Goal: Browse casually: Explore the website without a specific task or goal

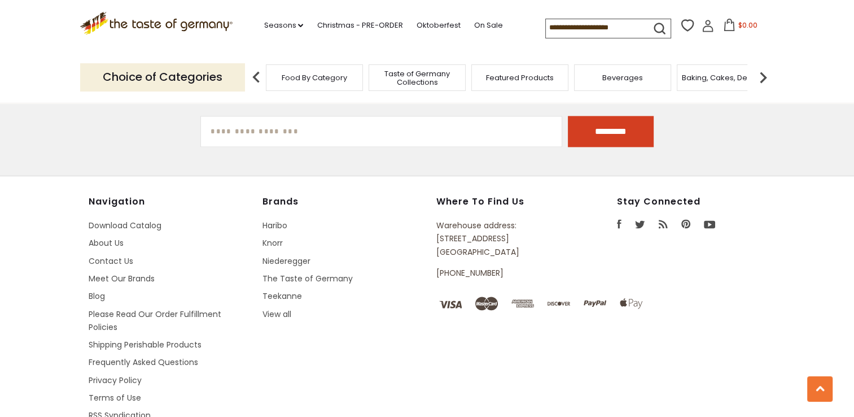
scroll to position [1575, 0]
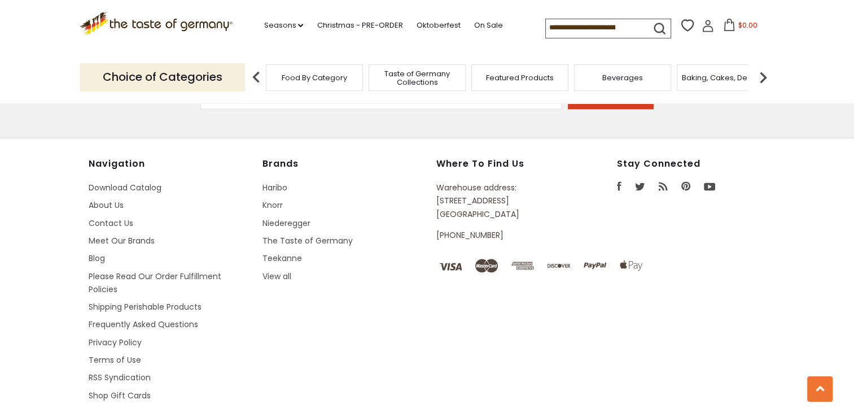
click at [108, 279] on li "Please Read Our Order Fulfillment Policies" at bounding box center [170, 283] width 163 height 27
click at [133, 274] on link "Please Read Our Order Fulfillment Policies" at bounding box center [155, 282] width 133 height 24
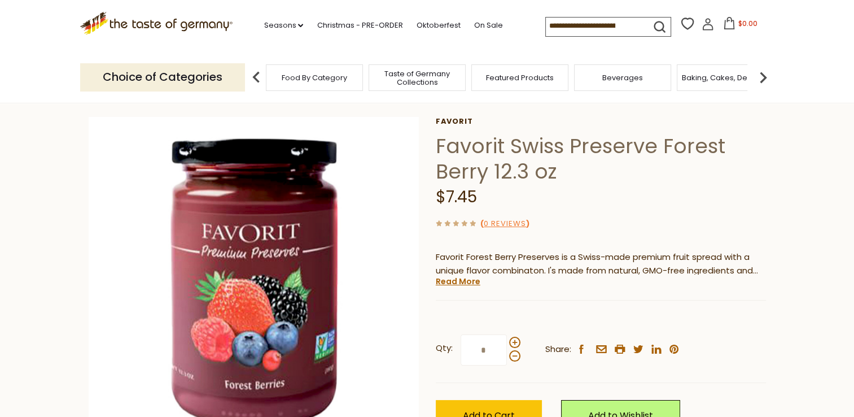
scroll to position [38, 0]
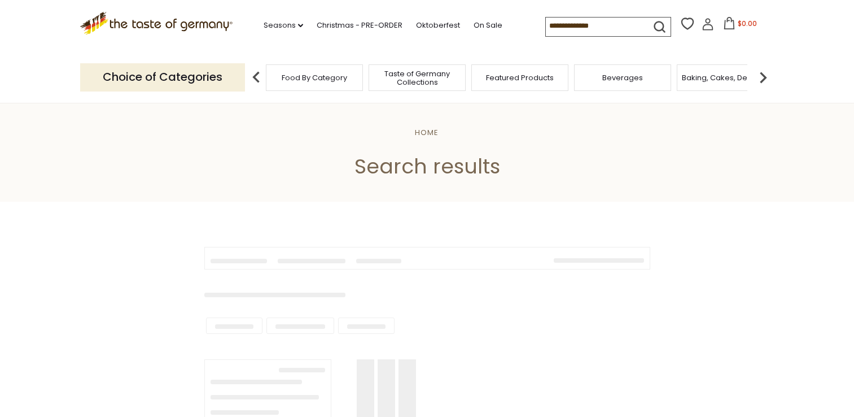
scroll to position [1749, 0]
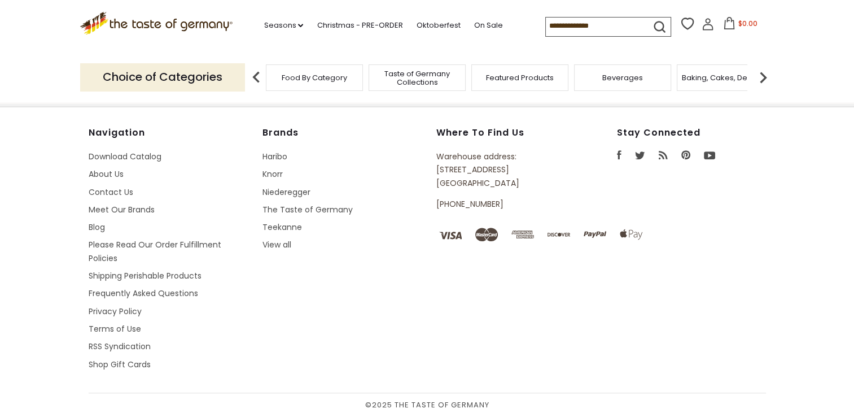
type input "*********"
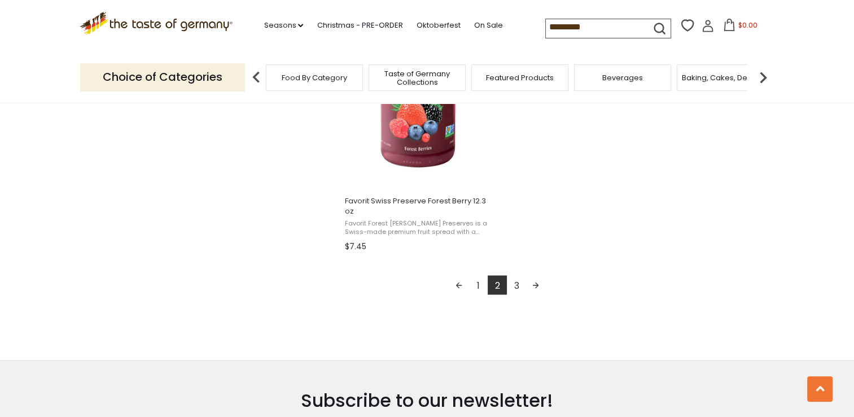
scroll to position [2025, 0]
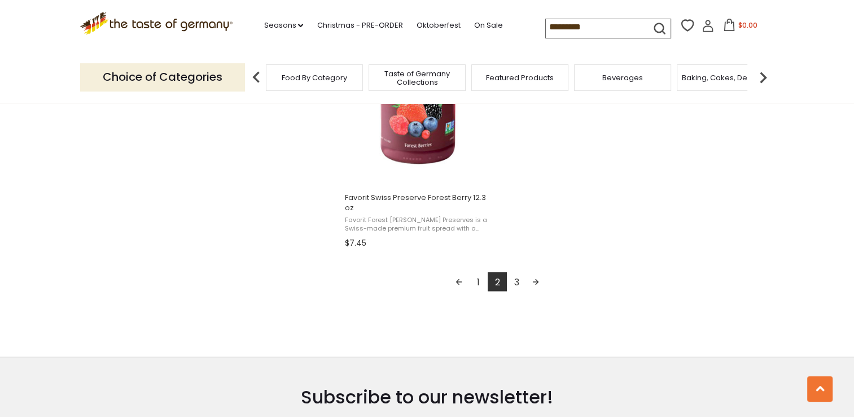
click at [516, 287] on link "3" at bounding box center [516, 281] width 19 height 19
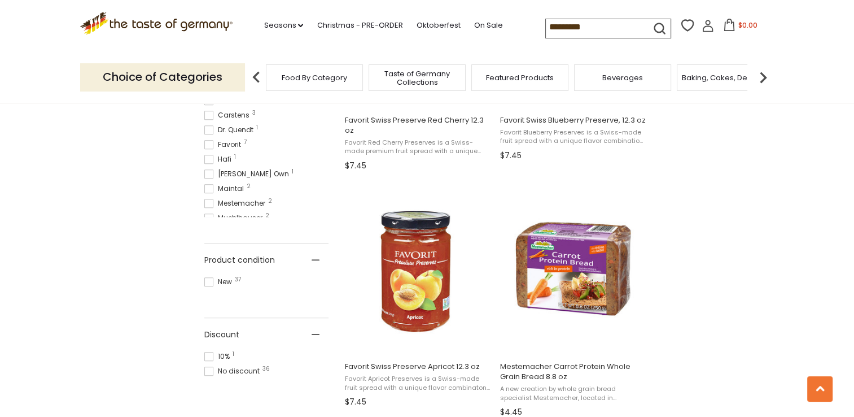
scroll to position [628, 0]
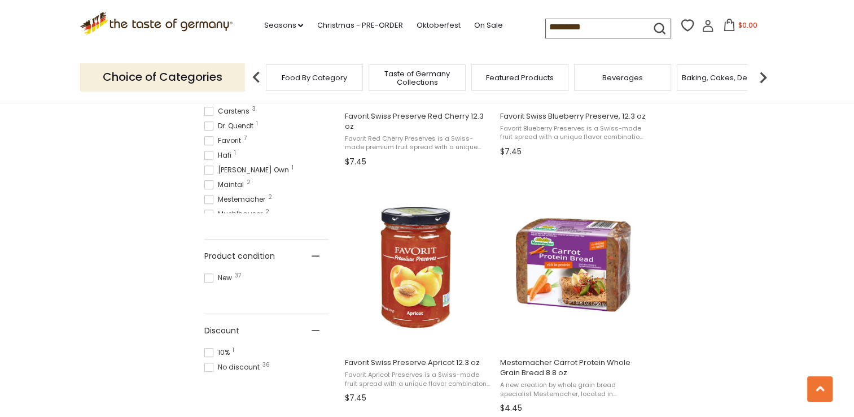
click at [841, 196] on section "Products 37 Pages 1 Showing 37 results for " preserves " Relevance Relevance Ti…" at bounding box center [427, 171] width 854 height 1194
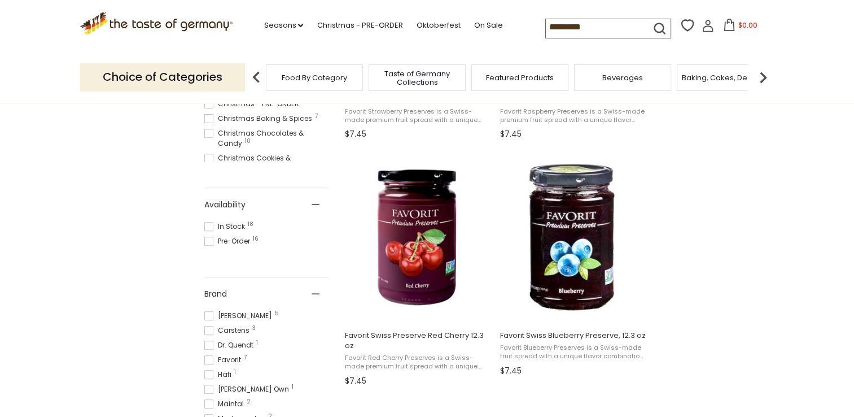
scroll to position [0, 0]
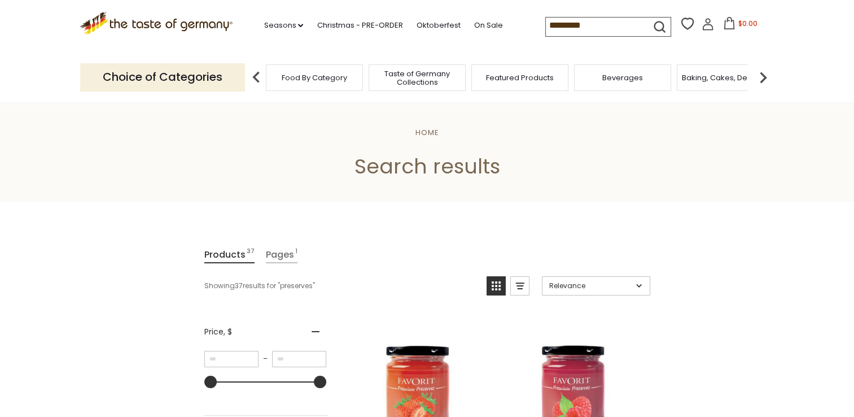
click at [306, 78] on span "Food By Category" at bounding box center [314, 77] width 65 height 8
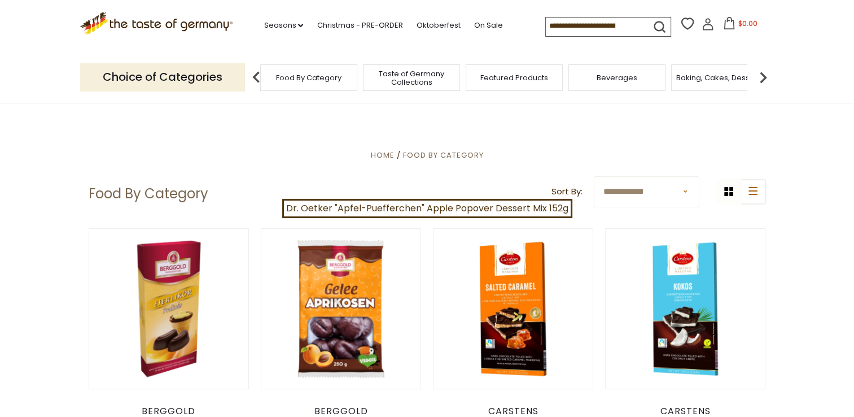
click at [419, 78] on span "Taste of Germany Collections" at bounding box center [411, 77] width 90 height 17
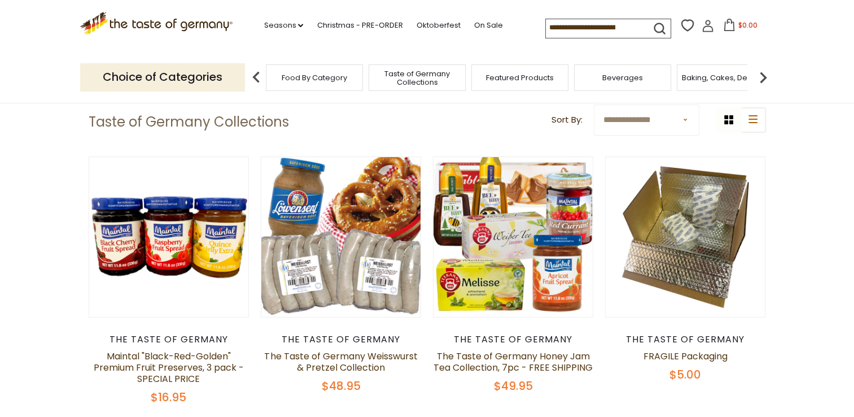
scroll to position [55, 0]
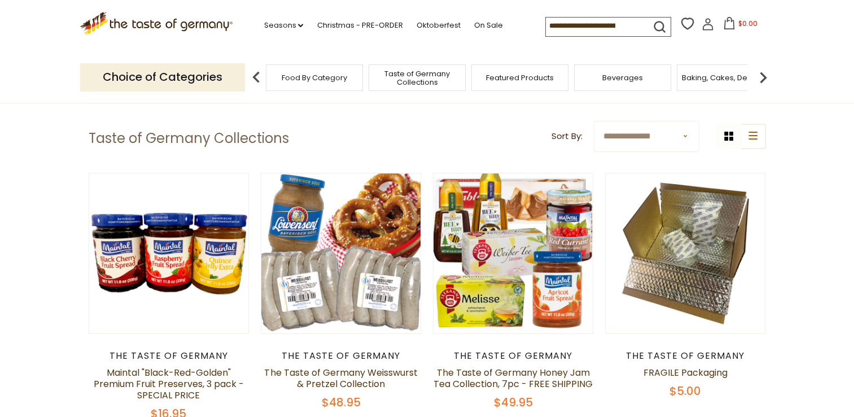
click at [765, 79] on img at bounding box center [763, 77] width 23 height 23
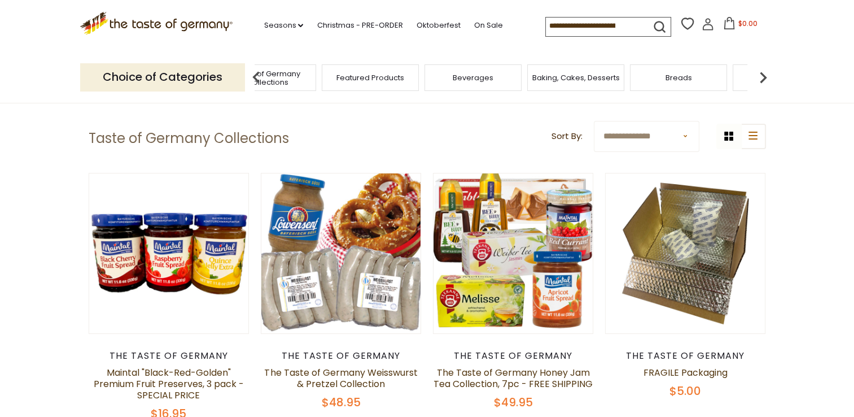
click at [573, 84] on div "Baking, Cakes, Desserts" at bounding box center [575, 77] width 97 height 27
click at [572, 75] on span "Baking, Cakes, Desserts" at bounding box center [575, 77] width 87 height 8
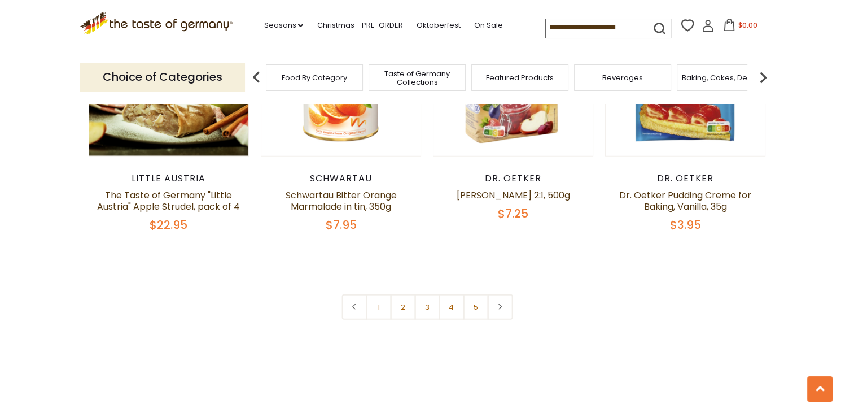
scroll to position [2599, 0]
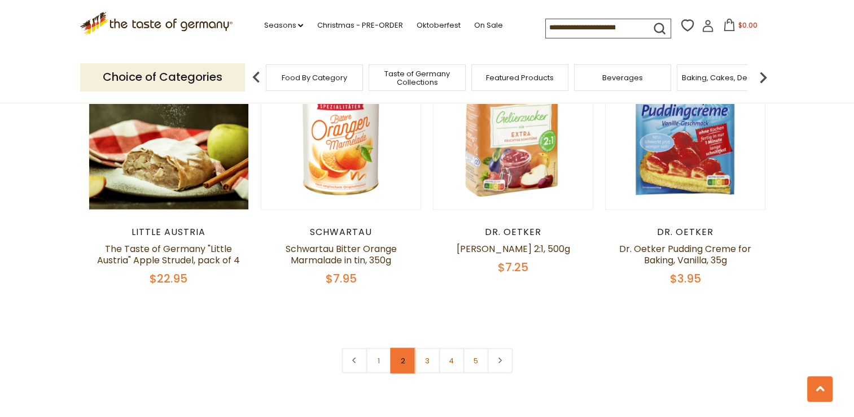
click at [400, 348] on link "2" at bounding box center [402, 360] width 25 height 25
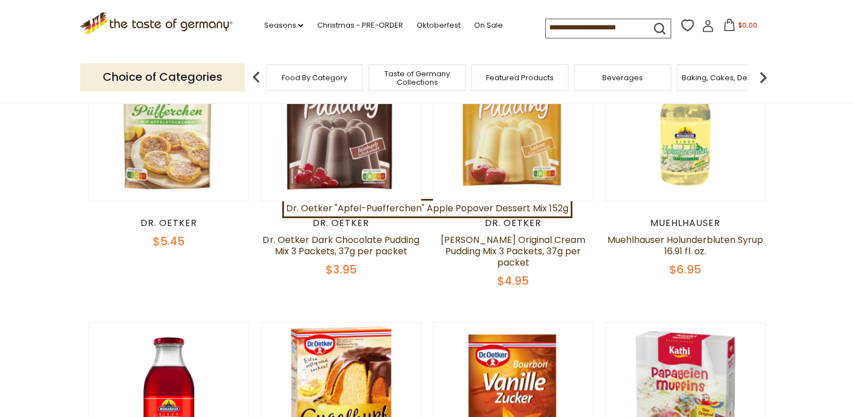
scroll to position [389, 0]
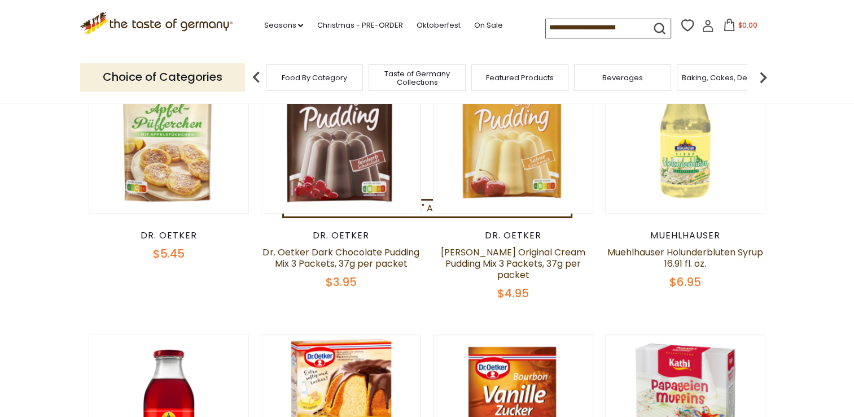
click at [576, 29] on input at bounding box center [593, 27] width 95 height 16
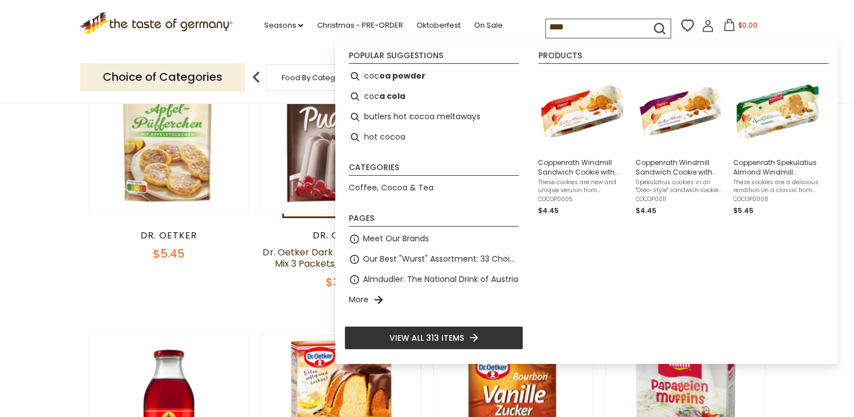
type input "*****"
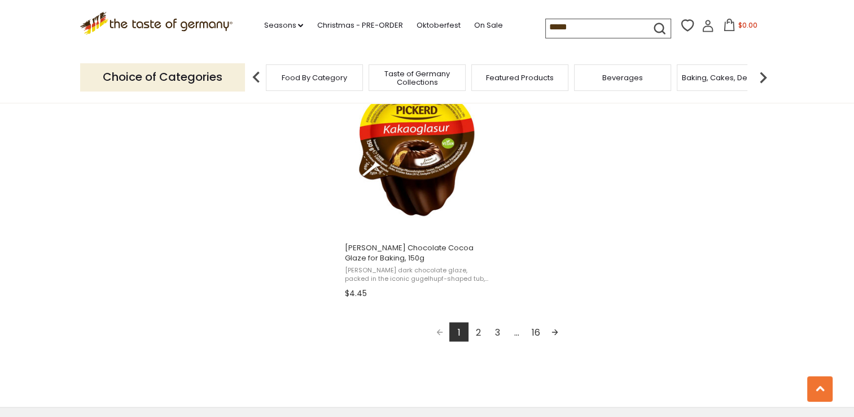
scroll to position [1981, 0]
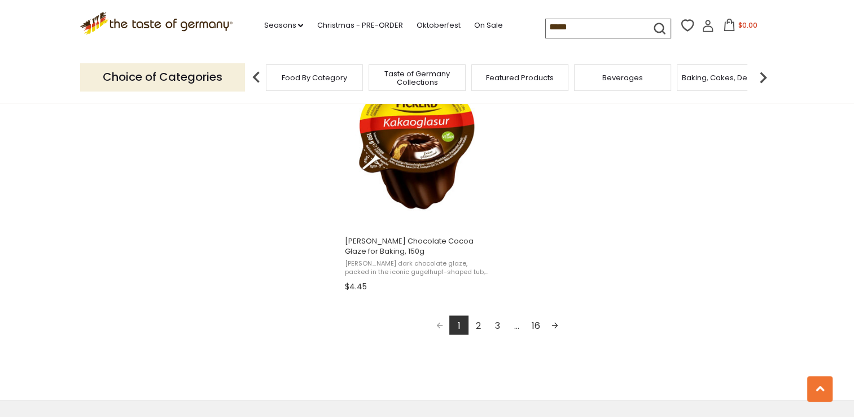
click at [555, 324] on link "Next page" at bounding box center [554, 324] width 19 height 19
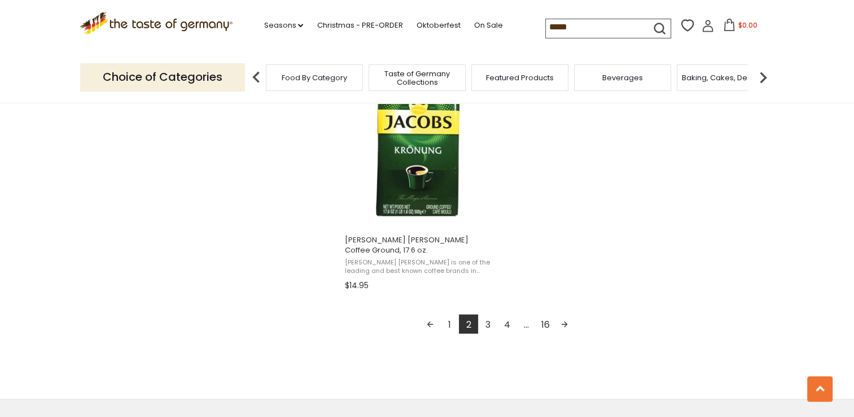
scroll to position [1989, 0]
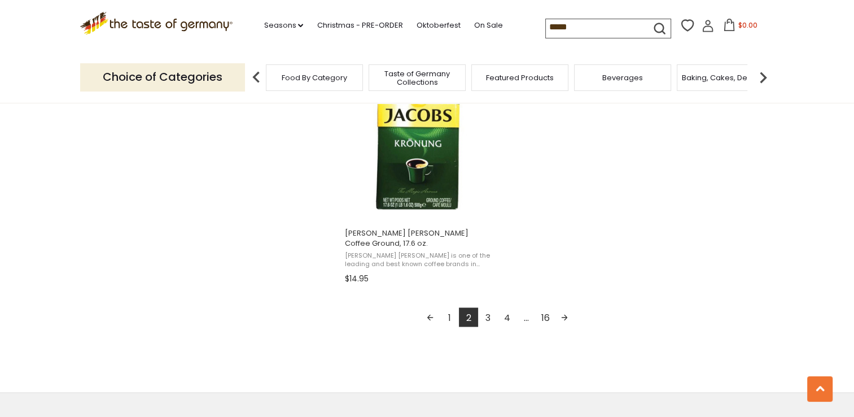
click at [484, 307] on link "3" at bounding box center [487, 316] width 19 height 19
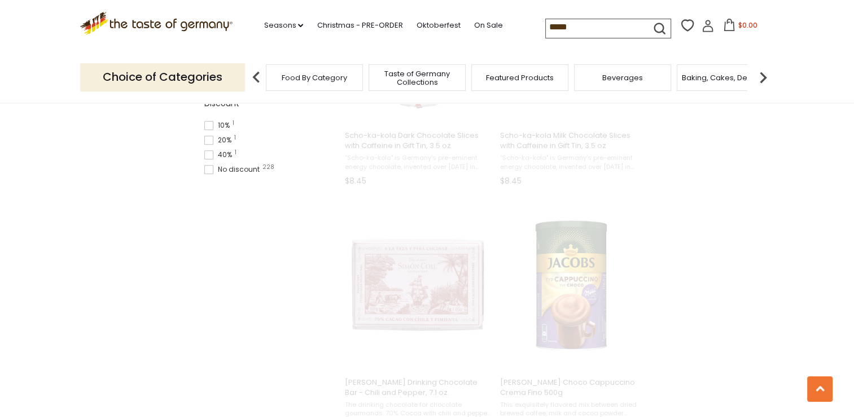
scroll to position [0, 0]
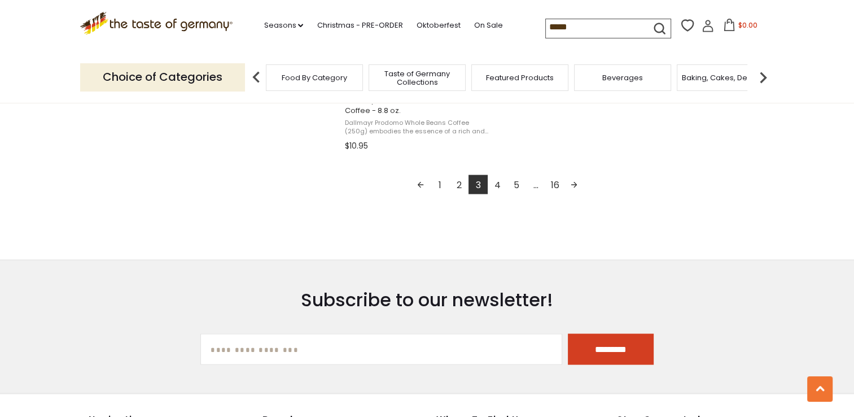
scroll to position [2113, 0]
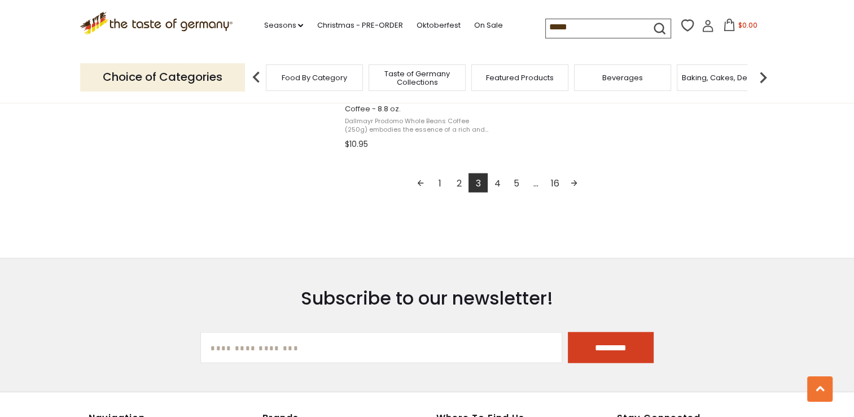
click at [558, 179] on link "16" at bounding box center [554, 182] width 19 height 19
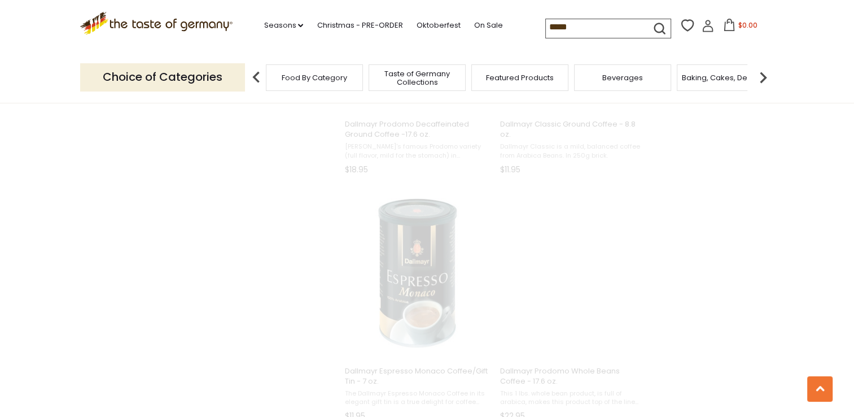
scroll to position [668, 0]
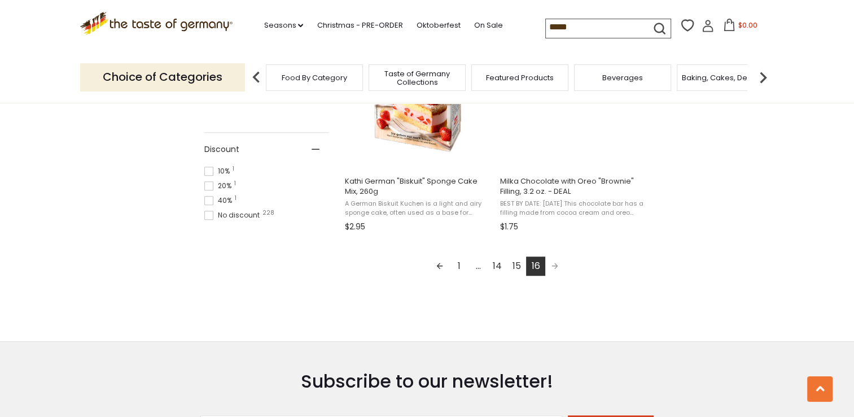
scroll to position [815, 0]
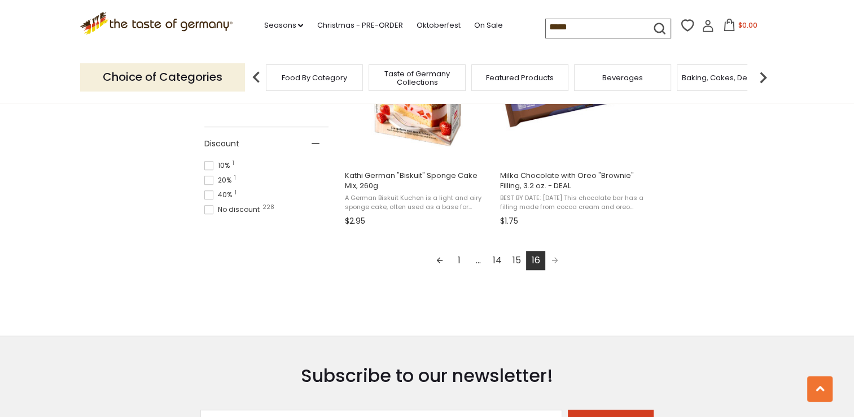
click at [517, 259] on link "15" at bounding box center [516, 260] width 19 height 19
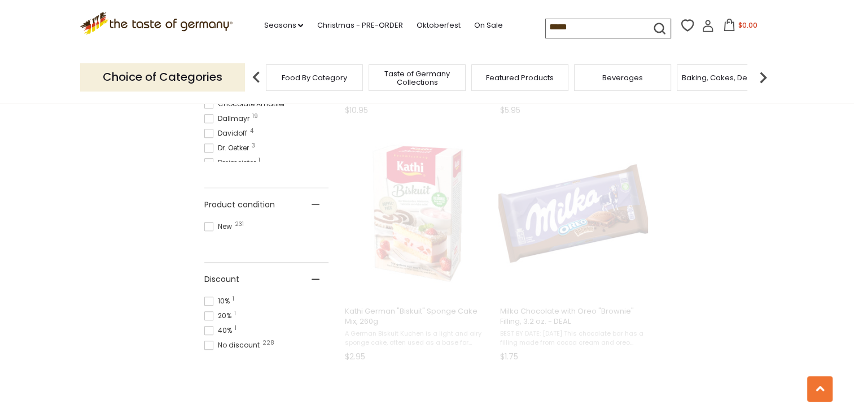
scroll to position [436, 0]
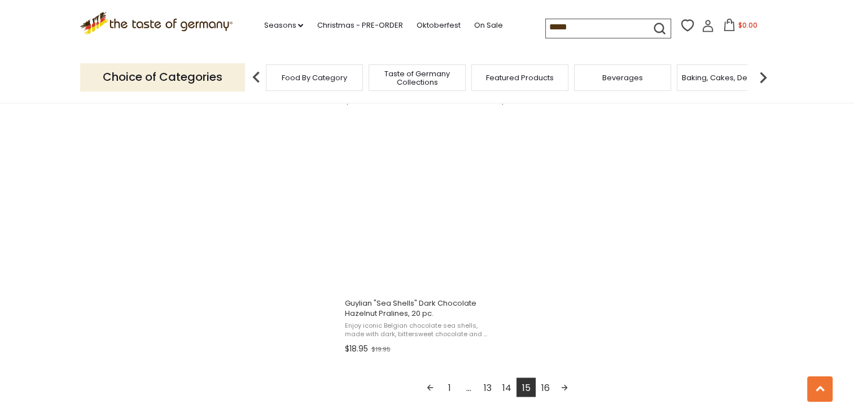
scroll to position [1926, 0]
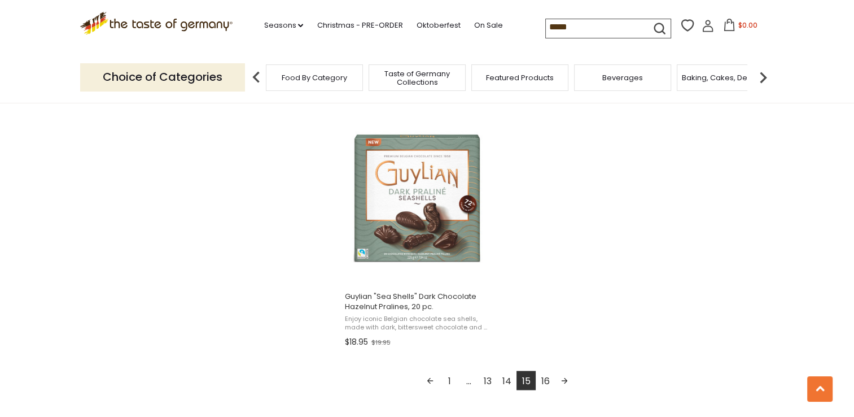
click at [507, 376] on link "14" at bounding box center [506, 379] width 19 height 19
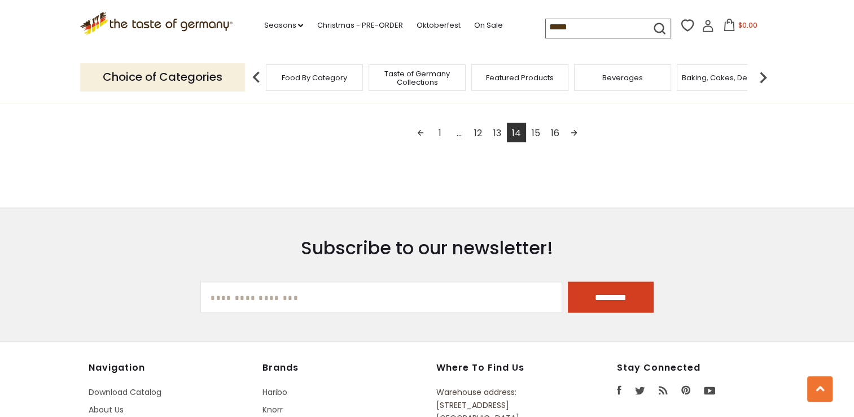
scroll to position [2127, 0]
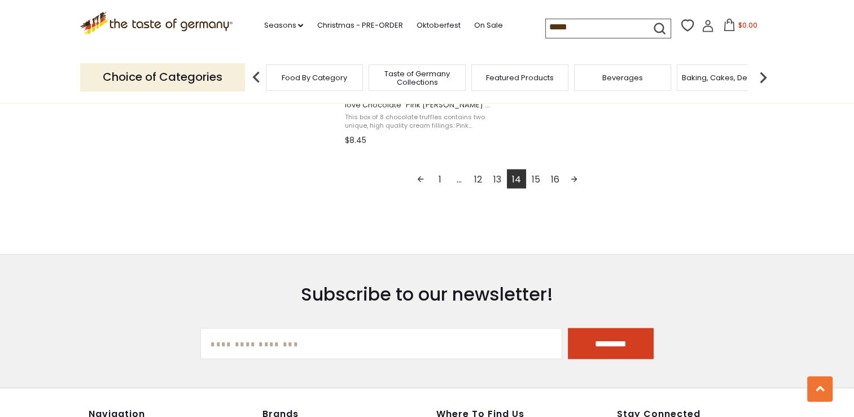
click at [498, 177] on link "13" at bounding box center [497, 178] width 19 height 19
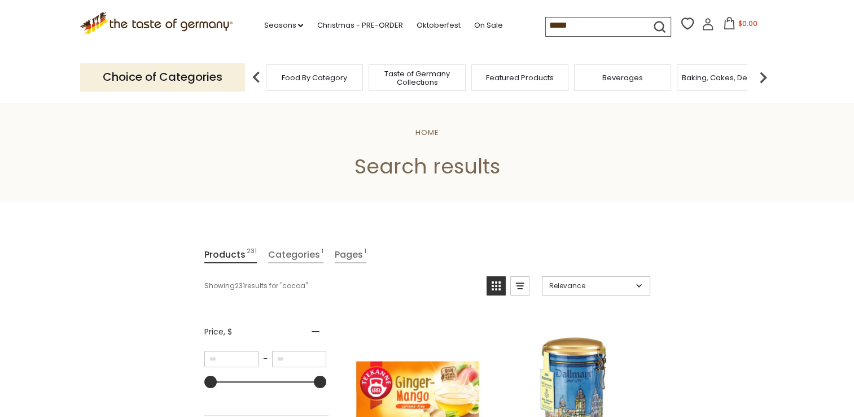
click at [576, 28] on input "*****" at bounding box center [593, 25] width 95 height 16
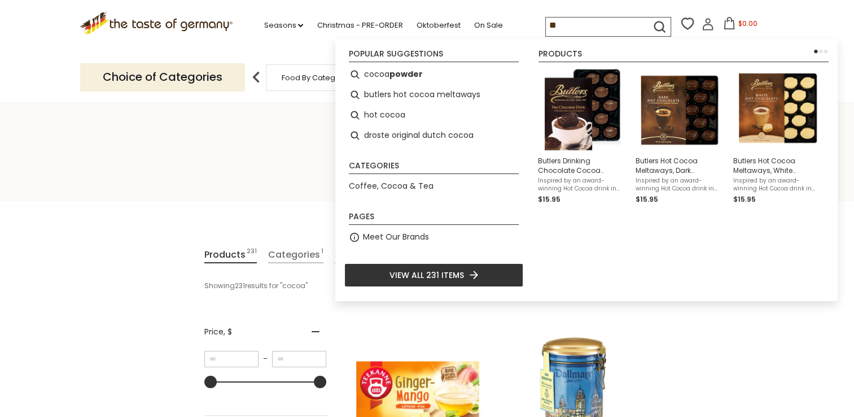
type input "*"
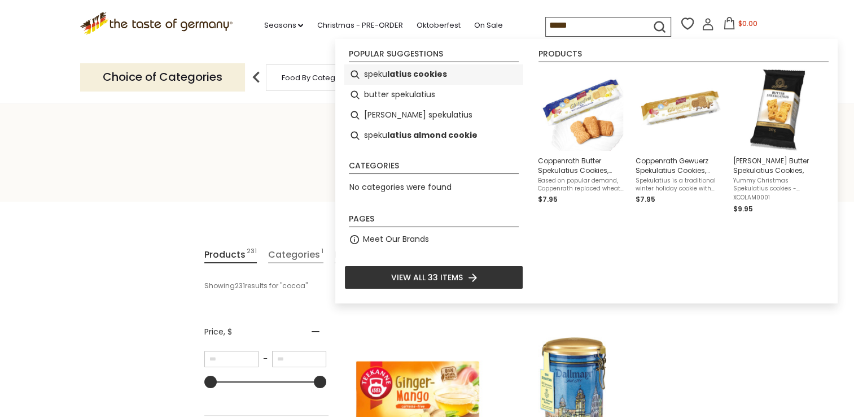
click at [396, 71] on b "latius cookies" at bounding box center [417, 74] width 60 height 13
type input "**********"
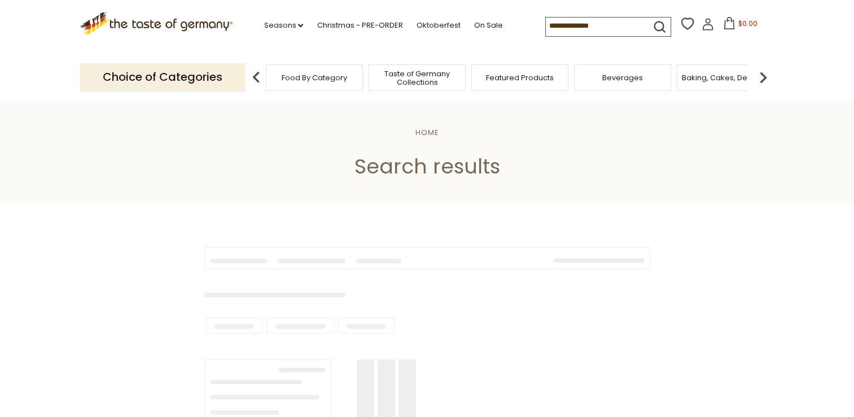
type input "**********"
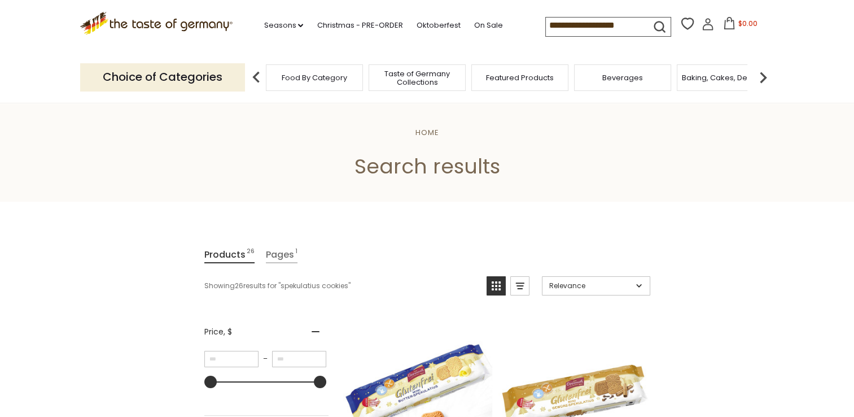
click at [763, 80] on img at bounding box center [763, 77] width 23 height 23
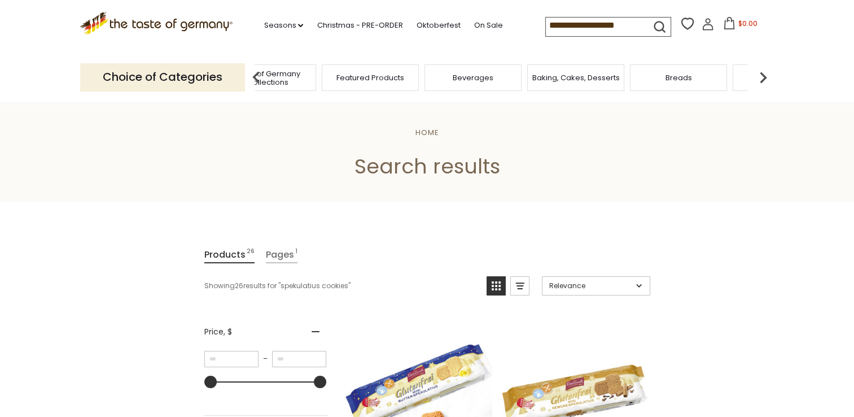
click at [761, 76] on img at bounding box center [763, 77] width 23 height 23
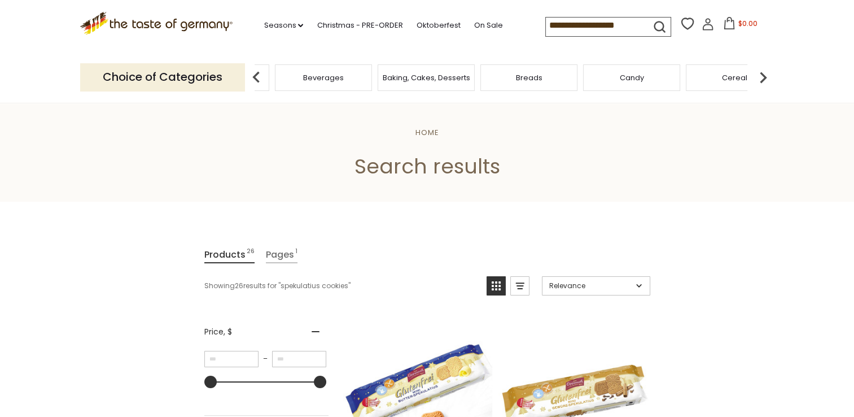
click at [760, 76] on img at bounding box center [763, 77] width 23 height 23
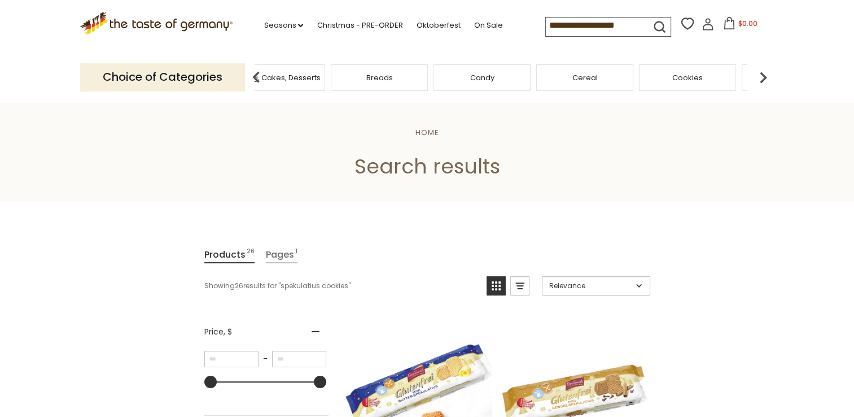
click at [689, 75] on span "Cookies" at bounding box center [687, 77] width 30 height 8
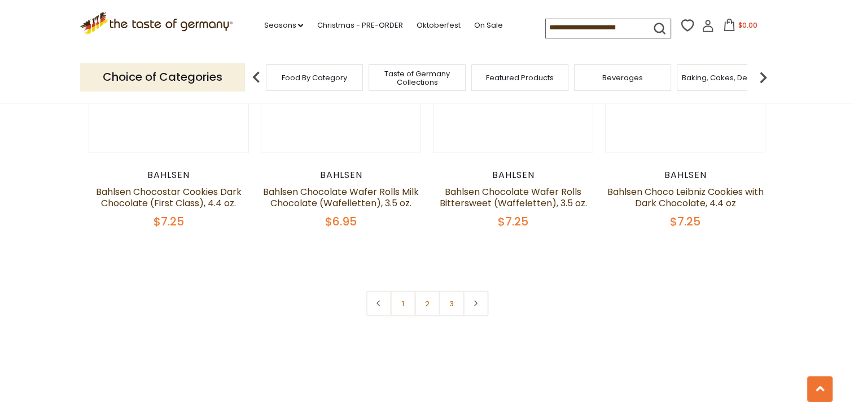
scroll to position [2606, 0]
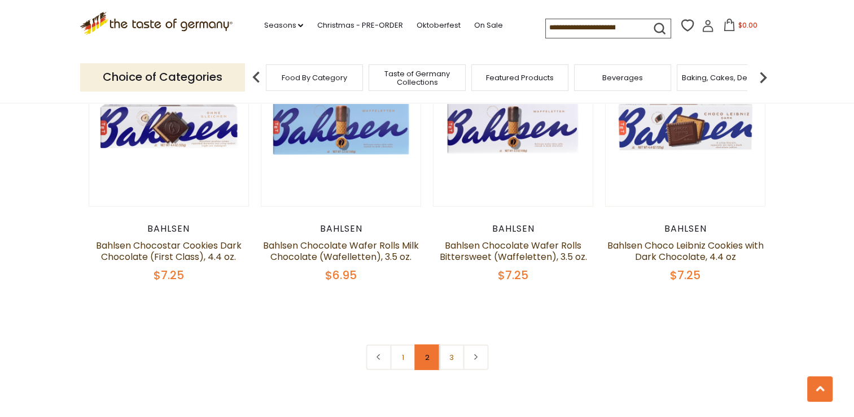
click at [426, 354] on link "2" at bounding box center [426, 356] width 25 height 25
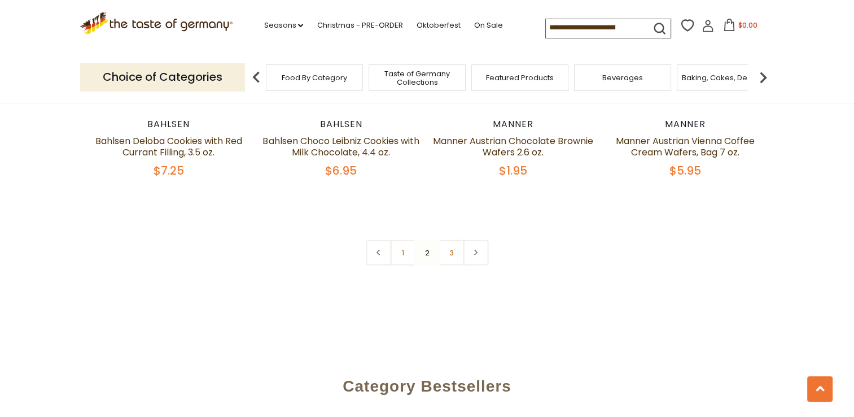
scroll to position [2731, 0]
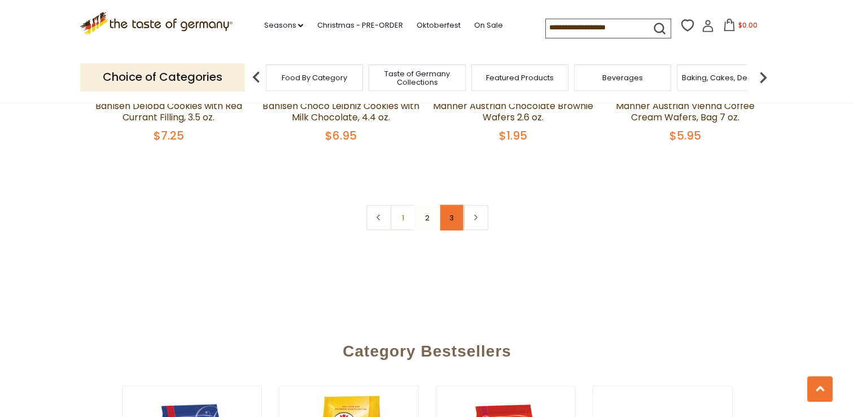
click at [457, 205] on link "3" at bounding box center [451, 217] width 25 height 25
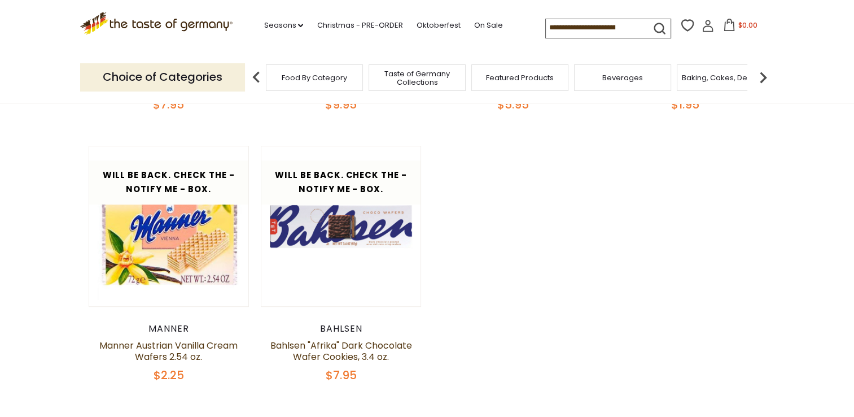
scroll to position [0, 0]
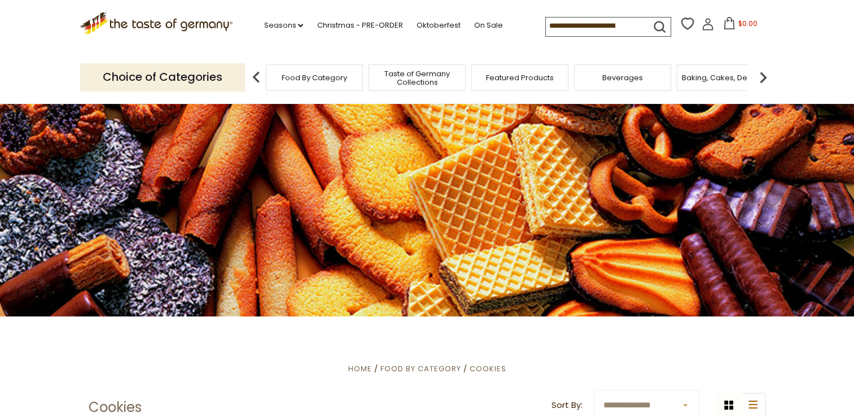
click at [763, 82] on img at bounding box center [763, 77] width 23 height 23
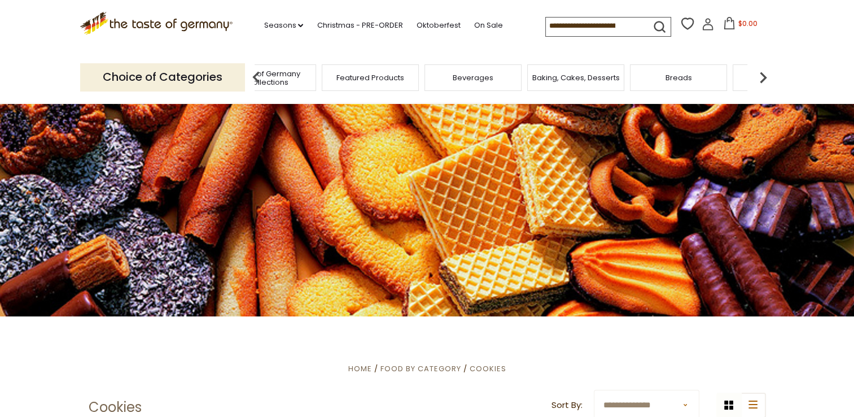
click at [763, 82] on img at bounding box center [763, 77] width 23 height 23
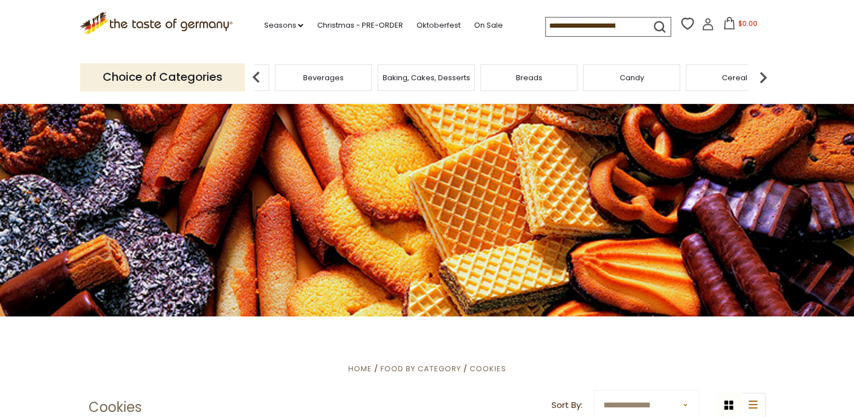
click at [763, 80] on img at bounding box center [763, 77] width 23 height 23
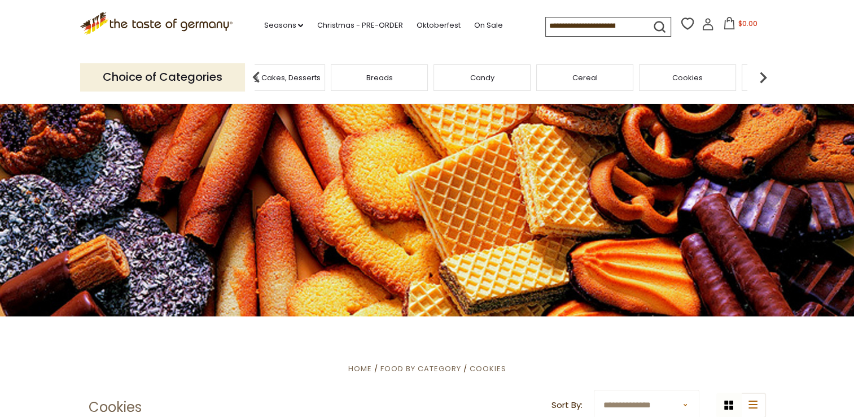
click at [763, 78] on img at bounding box center [763, 77] width 23 height 23
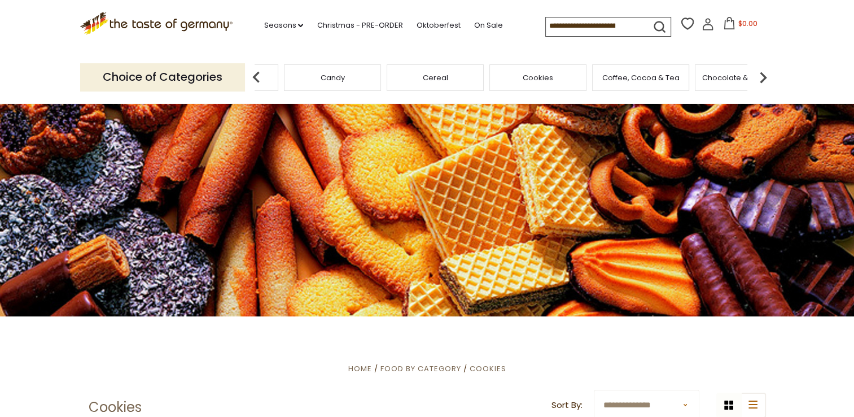
click at [763, 78] on img at bounding box center [763, 77] width 23 height 23
click at [612, 84] on div "Chocolate & Marzipan" at bounding box center [593, 77] width 97 height 27
click at [714, 80] on span "Cheese & Dairy" at bounding box center [705, 77] width 57 height 8
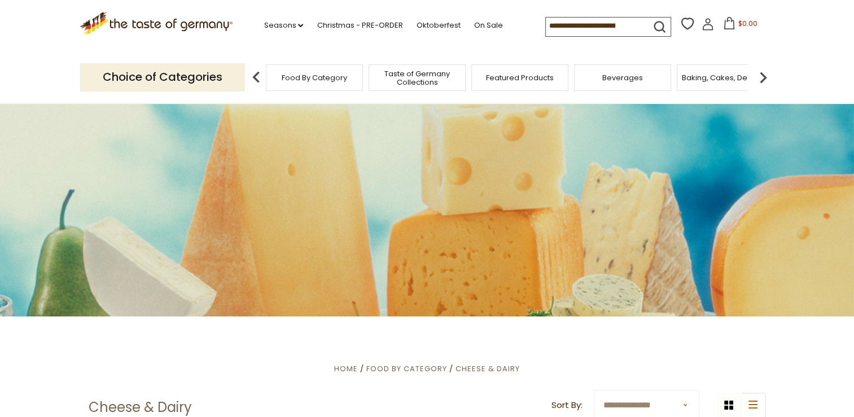
click at [763, 78] on img at bounding box center [763, 77] width 23 height 23
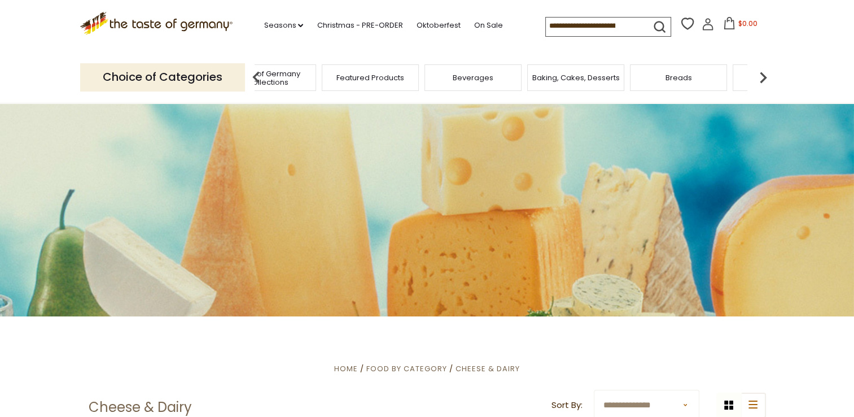
click at [763, 78] on img at bounding box center [763, 77] width 23 height 23
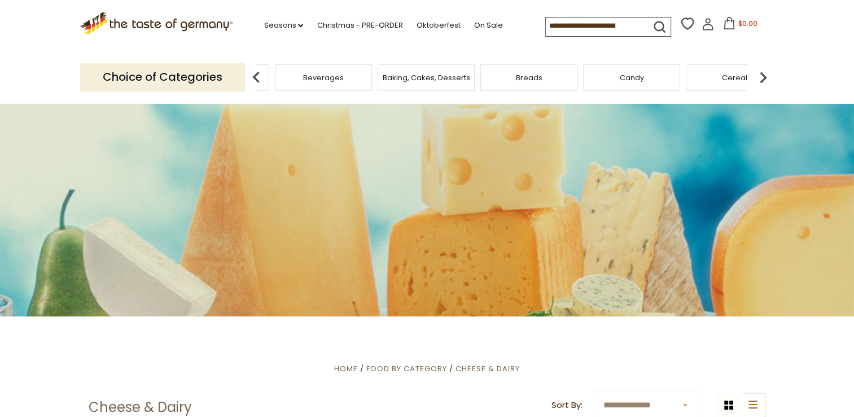
click at [763, 78] on img at bounding box center [763, 77] width 23 height 23
click at [483, 75] on span "Candy" at bounding box center [491, 77] width 24 height 8
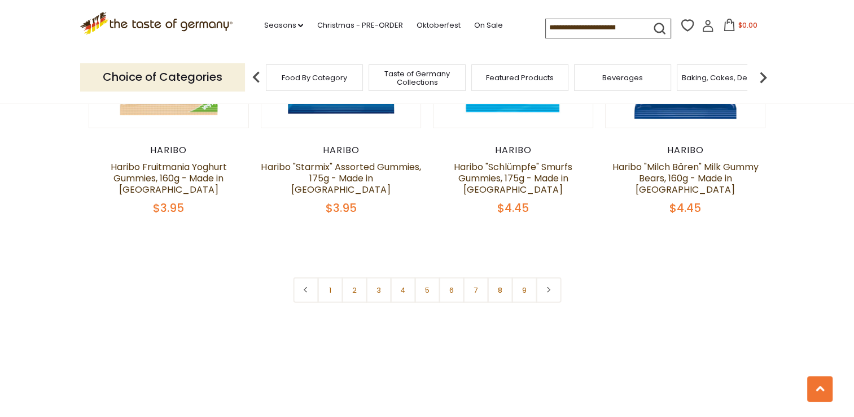
scroll to position [2787, 0]
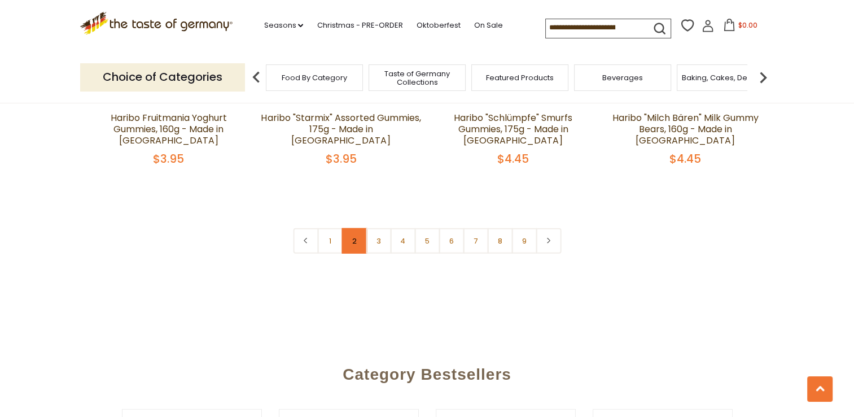
click at [354, 228] on link "2" at bounding box center [353, 240] width 25 height 25
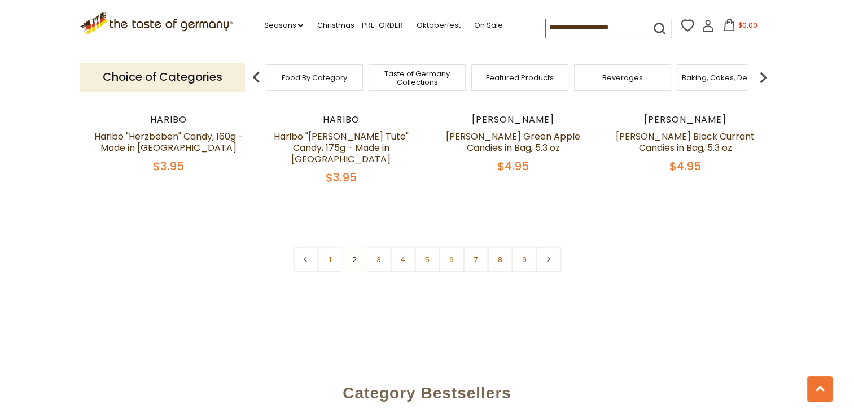
scroll to position [2772, 0]
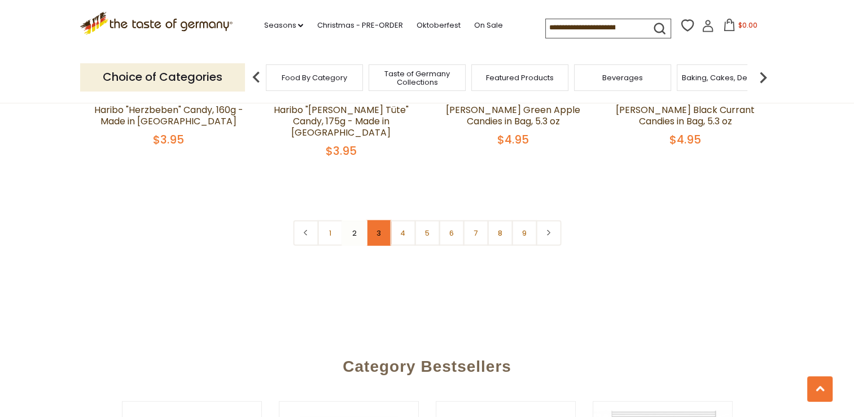
click at [377, 220] on link "3" at bounding box center [378, 232] width 25 height 25
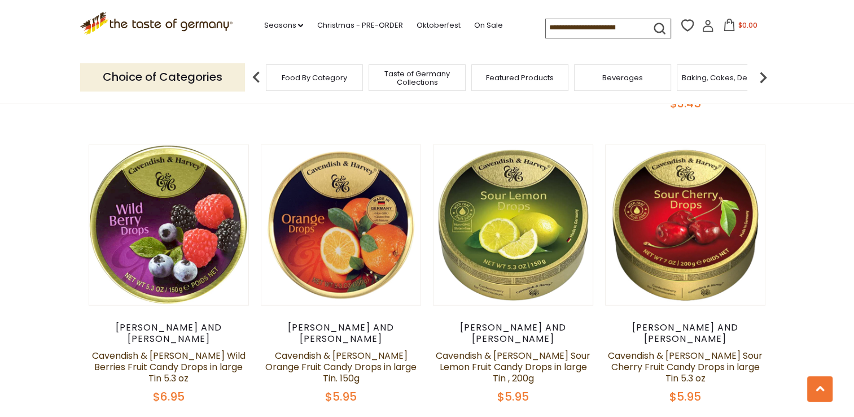
scroll to position [2592, 0]
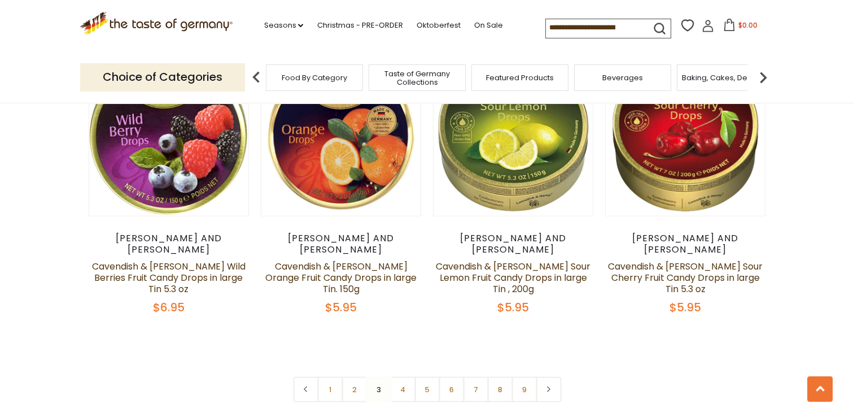
scroll to position [2708, 0]
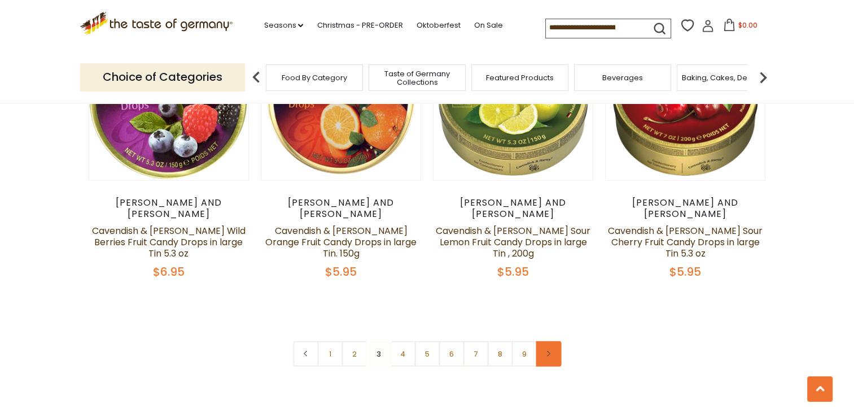
click at [546, 351] on icon at bounding box center [548, 354] width 7 height 6
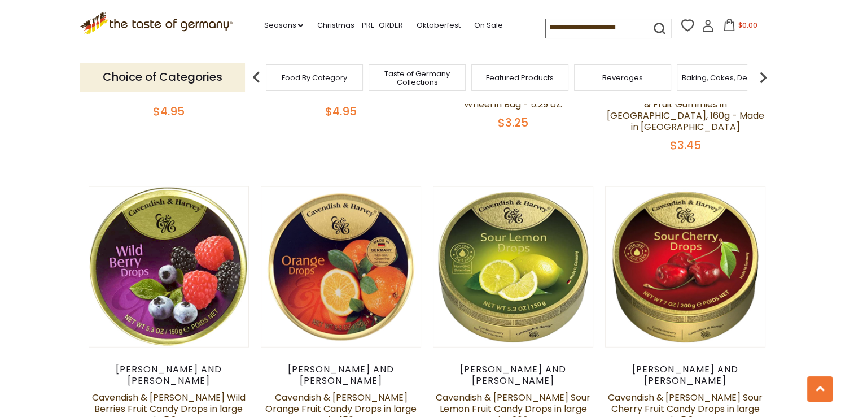
scroll to position [2692, 0]
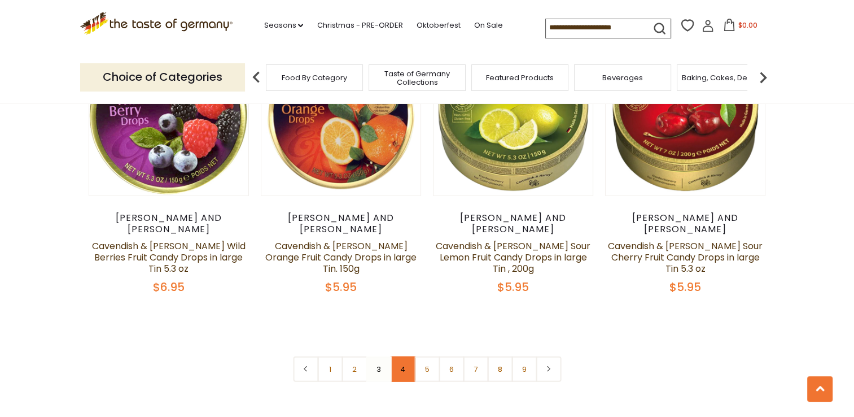
click at [402, 356] on link "4" at bounding box center [402, 368] width 25 height 25
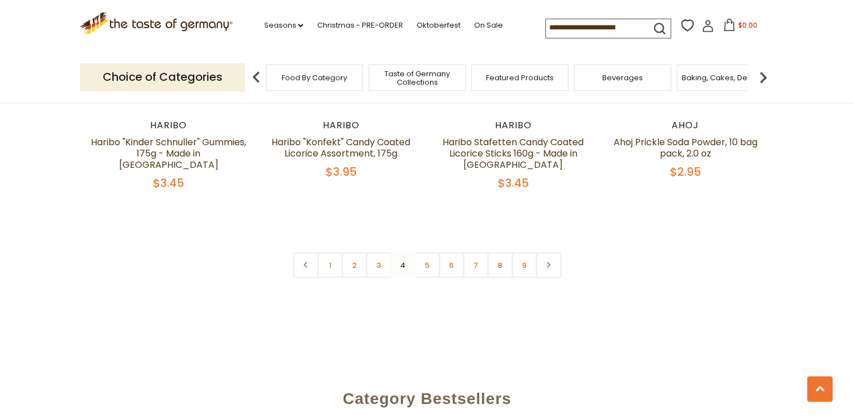
scroll to position [2699, 0]
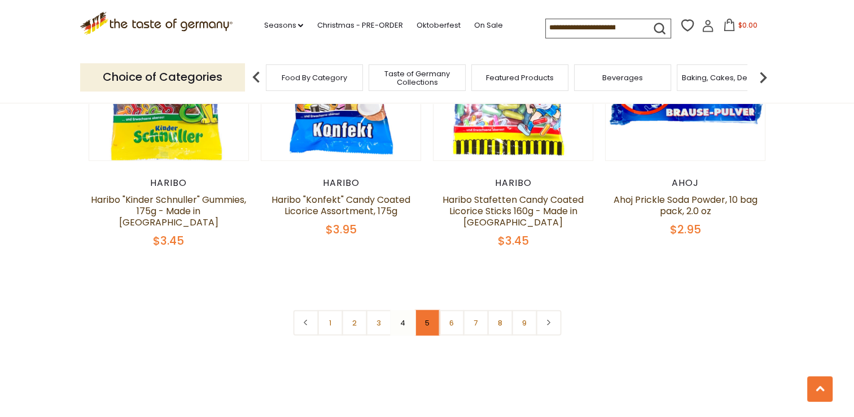
click at [431, 310] on link "5" at bounding box center [426, 322] width 25 height 25
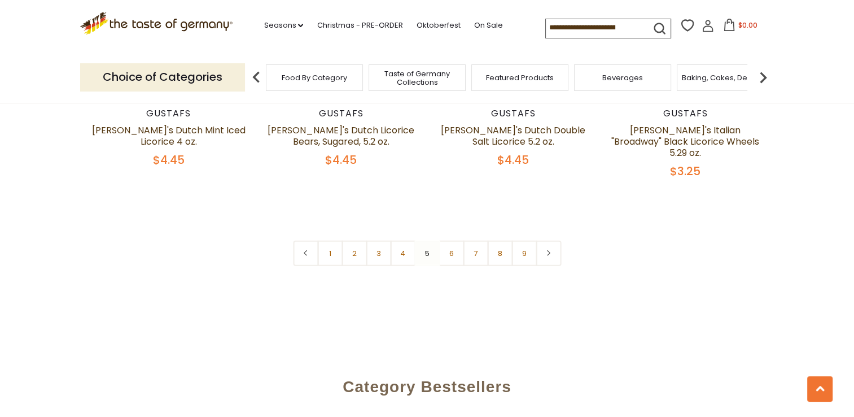
scroll to position [2759, 0]
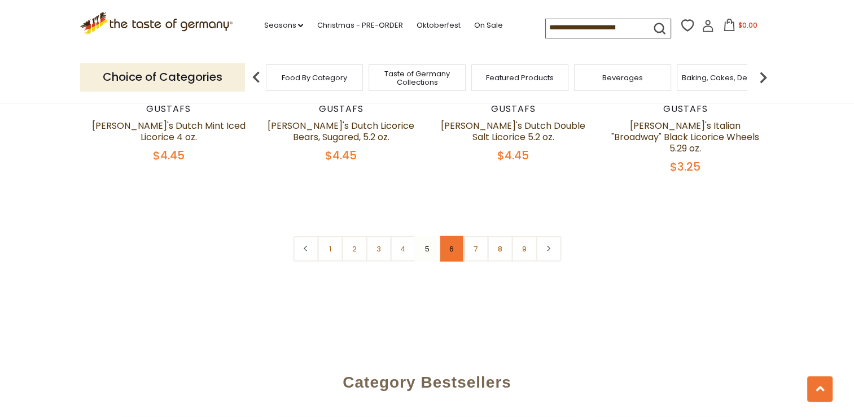
click at [454, 236] on link "6" at bounding box center [451, 248] width 25 height 25
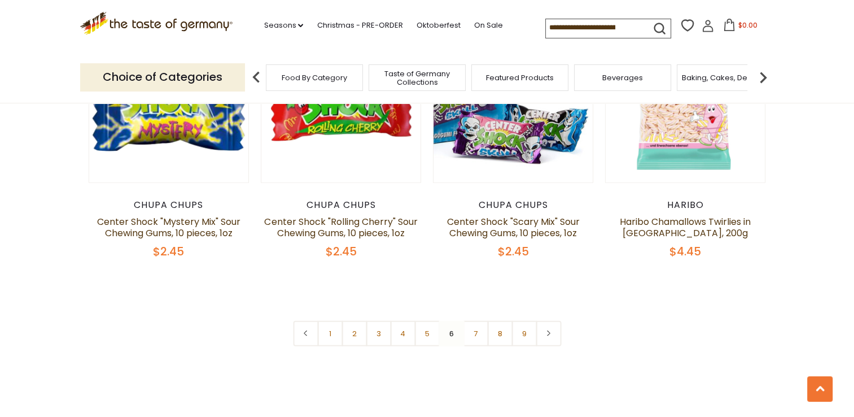
scroll to position [2707, 0]
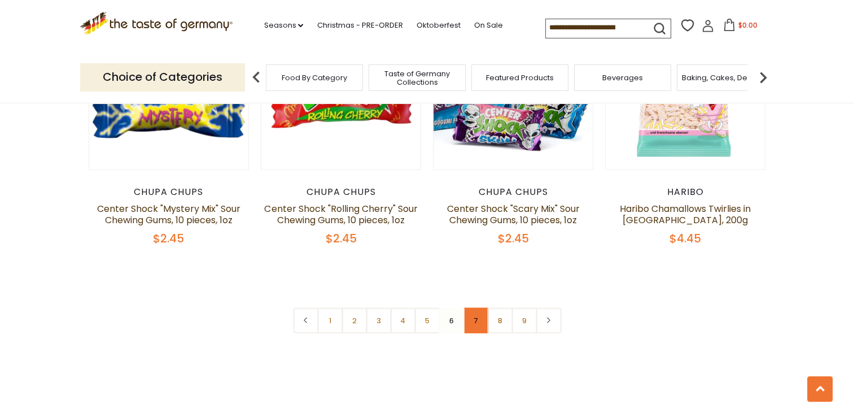
click at [472, 308] on link "7" at bounding box center [475, 320] width 25 height 25
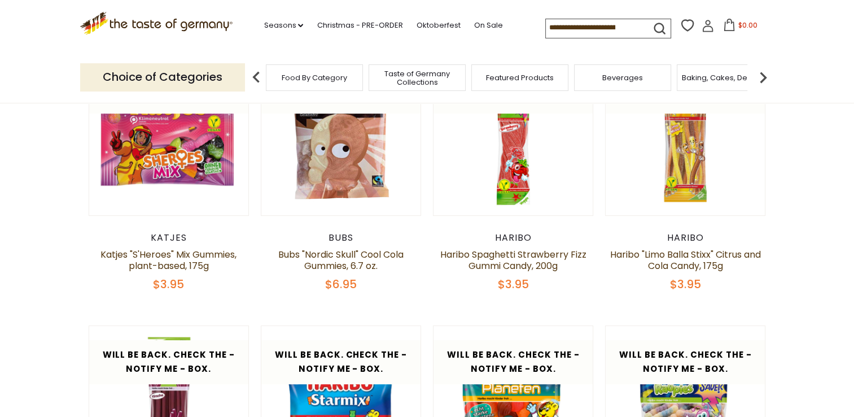
scroll to position [0, 0]
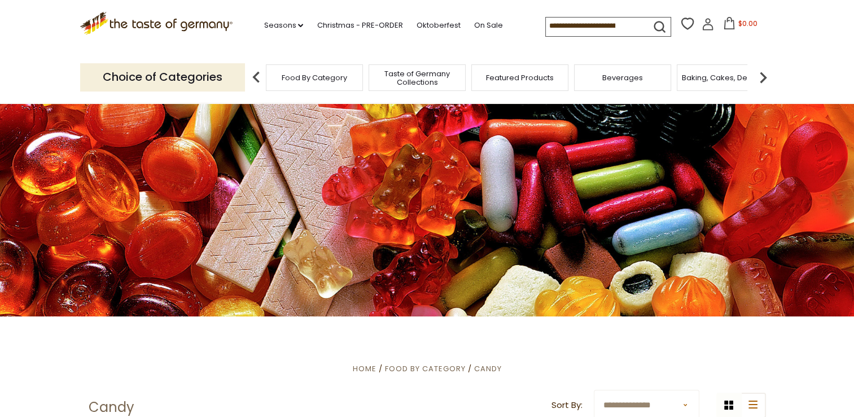
click at [766, 73] on img at bounding box center [763, 77] width 23 height 23
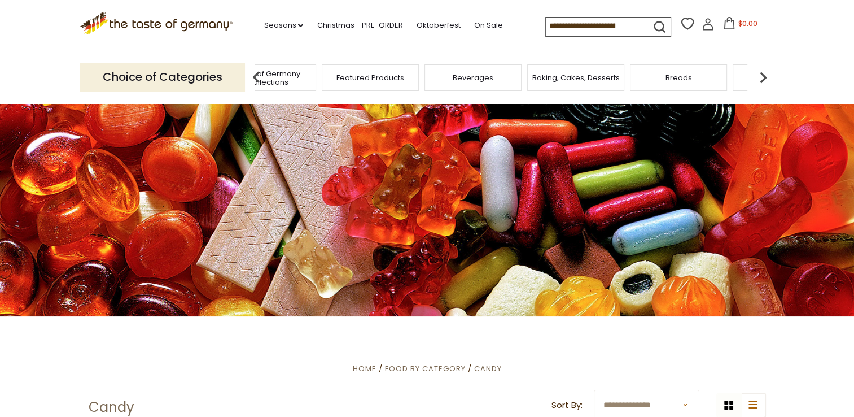
click at [766, 73] on img at bounding box center [763, 77] width 23 height 23
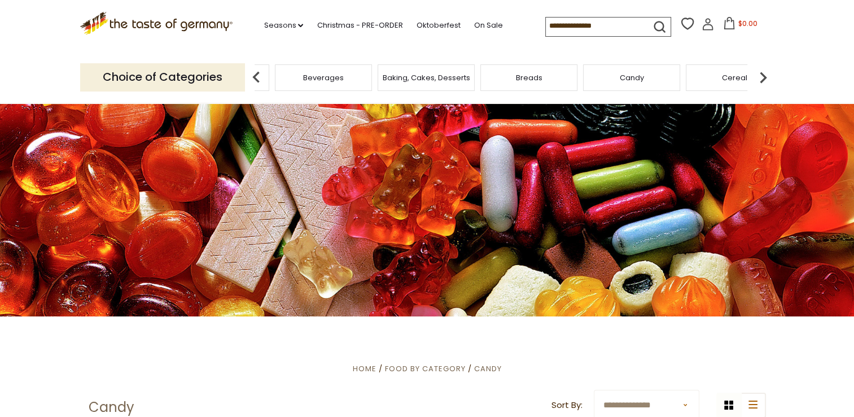
click at [766, 73] on img at bounding box center [763, 77] width 23 height 23
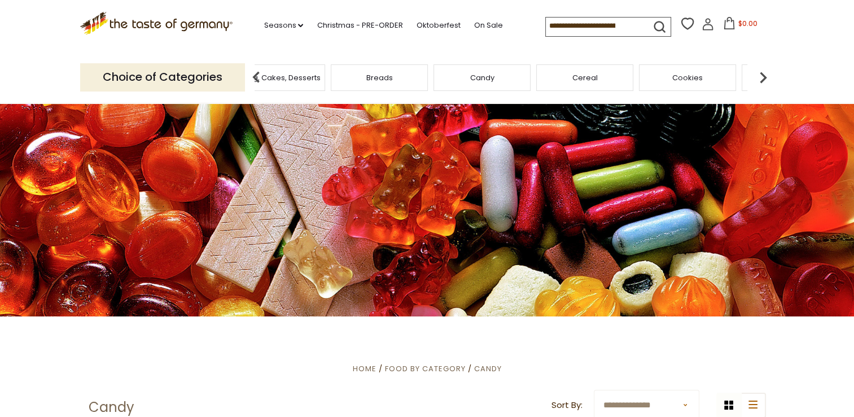
click at [764, 76] on img at bounding box center [763, 77] width 23 height 23
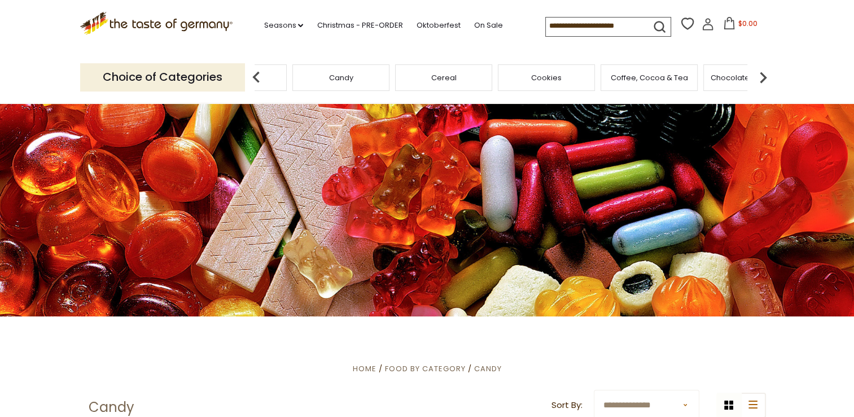
click at [647, 81] on span "Coffee, Cocoa & Tea" at bounding box center [649, 77] width 77 height 8
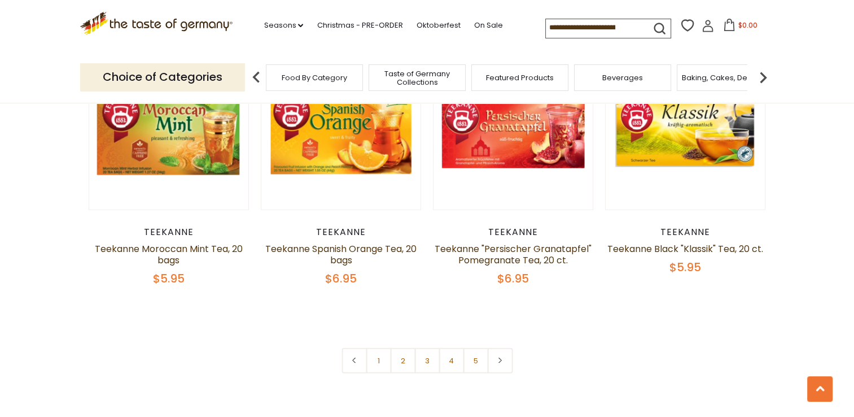
scroll to position [2617, 0]
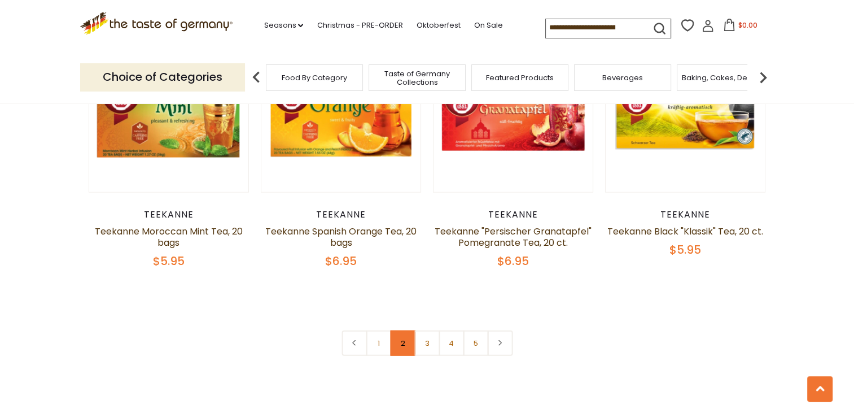
click at [401, 333] on link "2" at bounding box center [402, 342] width 25 height 25
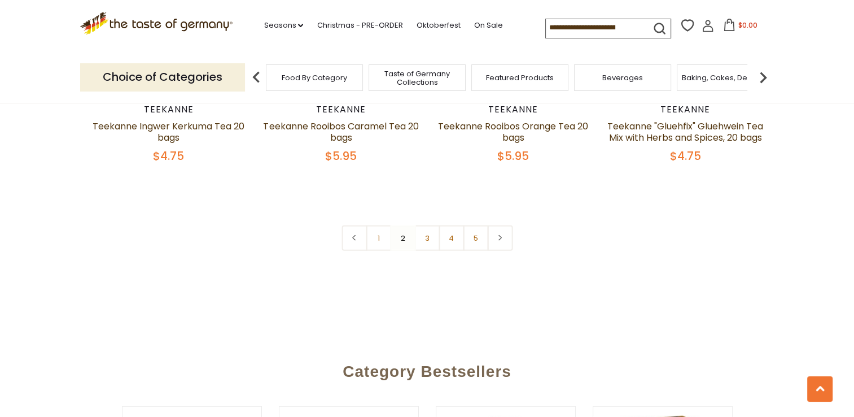
scroll to position [2696, 0]
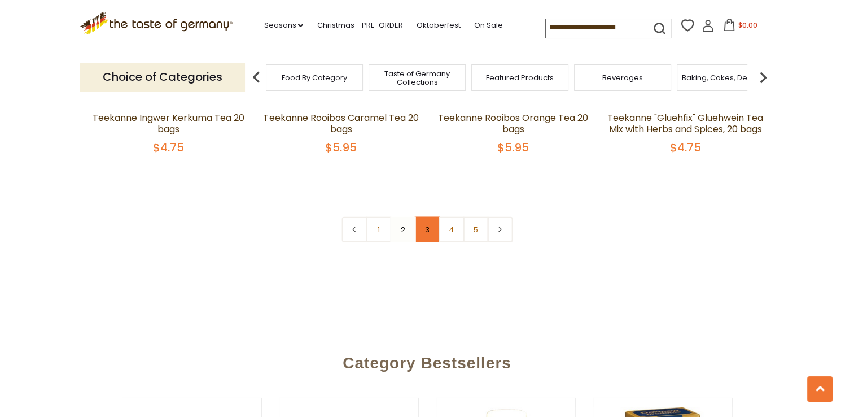
click at [426, 242] on link "3" at bounding box center [426, 229] width 25 height 25
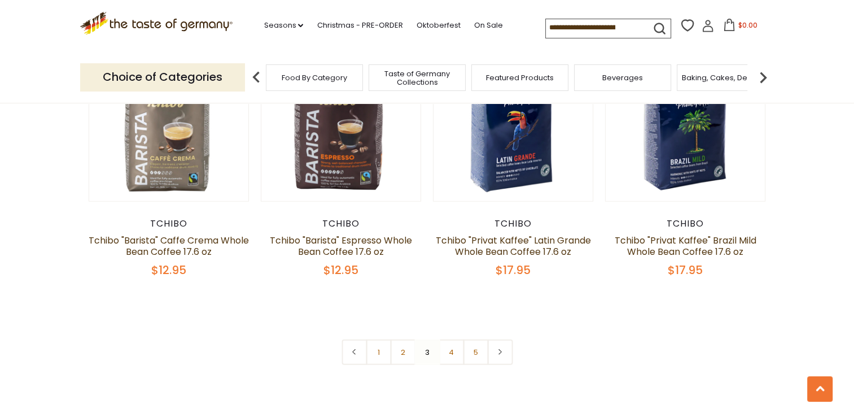
scroll to position [2558, 0]
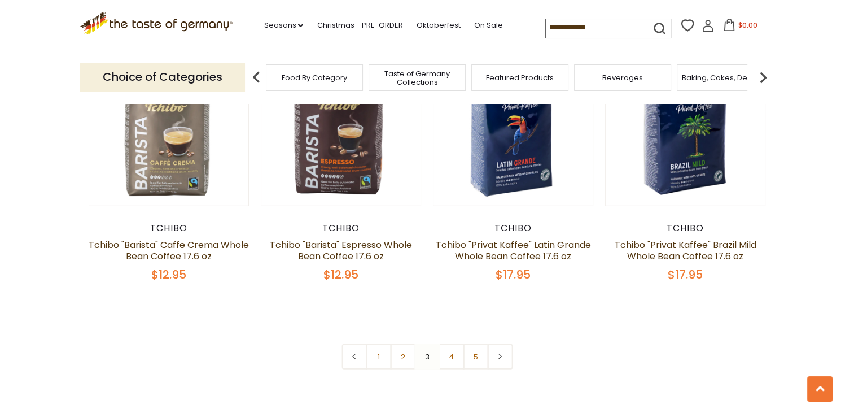
click at [761, 76] on img at bounding box center [763, 77] width 23 height 23
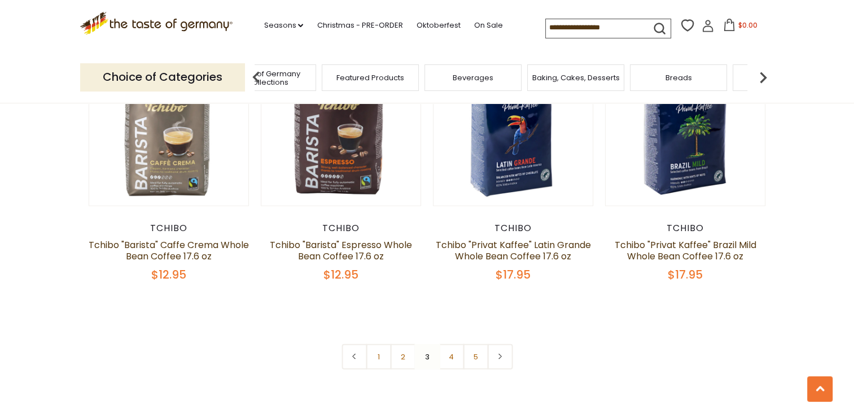
click at [761, 76] on img at bounding box center [763, 77] width 23 height 23
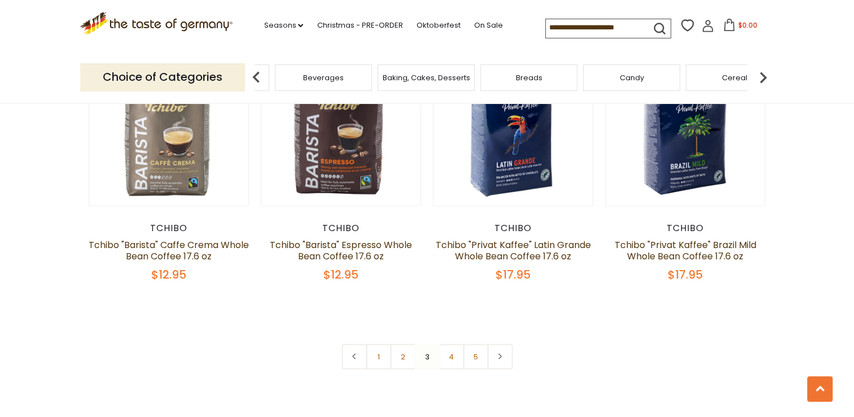
click at [761, 76] on img at bounding box center [763, 77] width 23 height 23
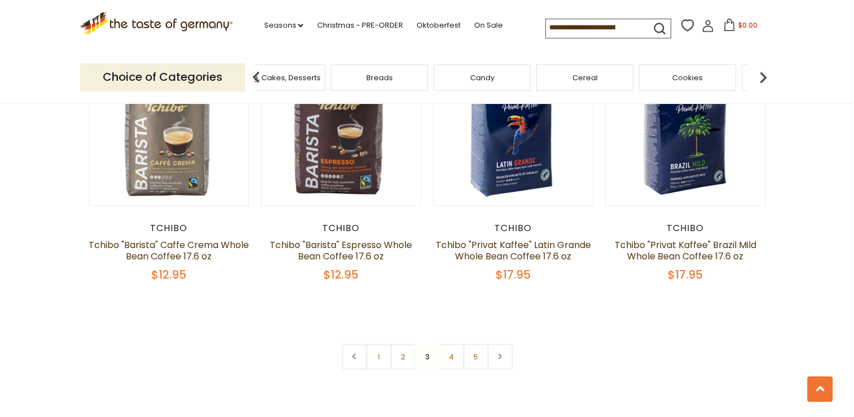
click at [761, 76] on img at bounding box center [763, 77] width 23 height 23
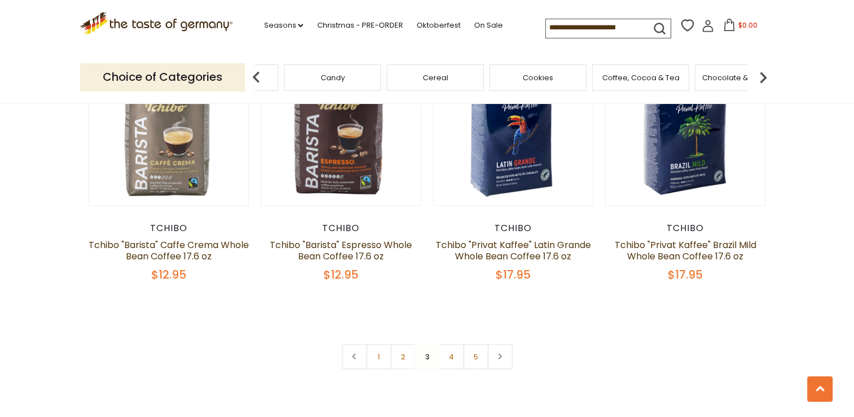
click at [761, 76] on img at bounding box center [763, 77] width 23 height 23
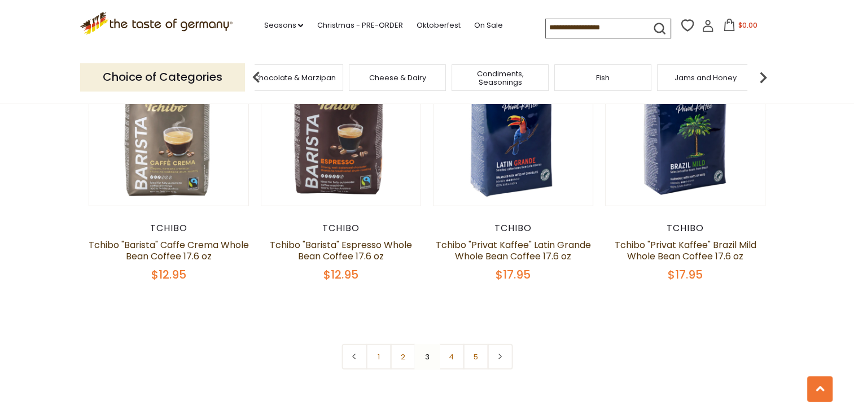
click at [761, 76] on img at bounding box center [763, 77] width 23 height 23
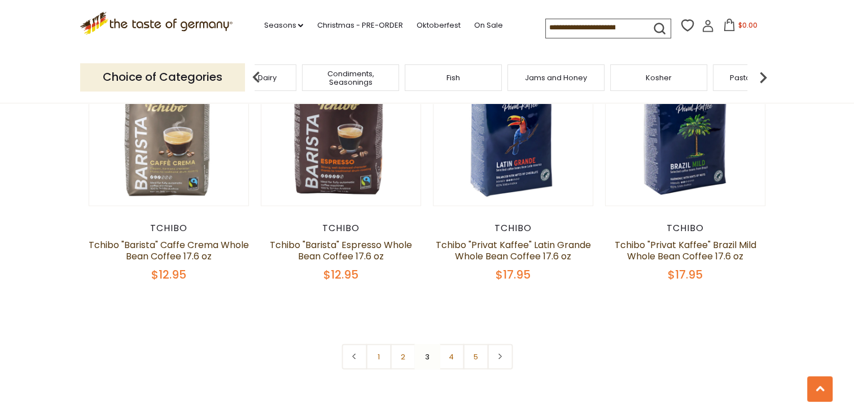
click at [761, 76] on img at bounding box center [763, 77] width 23 height 23
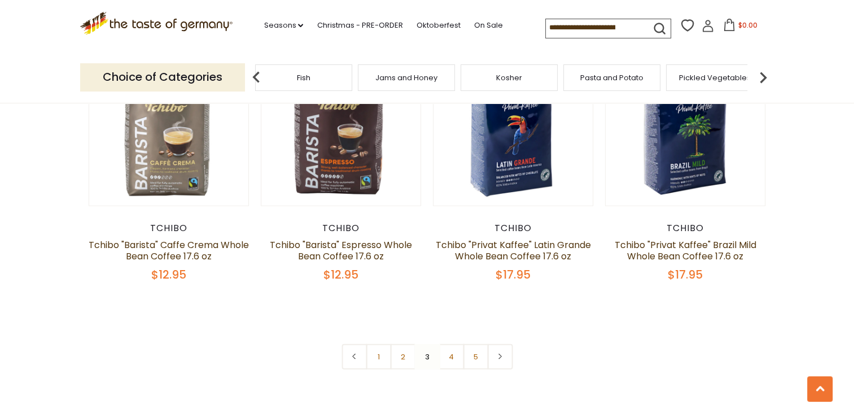
click at [762, 78] on img at bounding box center [763, 77] width 23 height 23
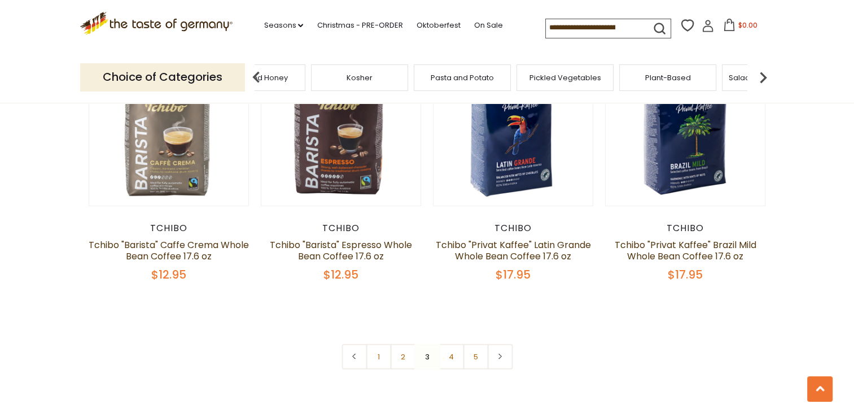
click at [762, 78] on img at bounding box center [763, 77] width 23 height 23
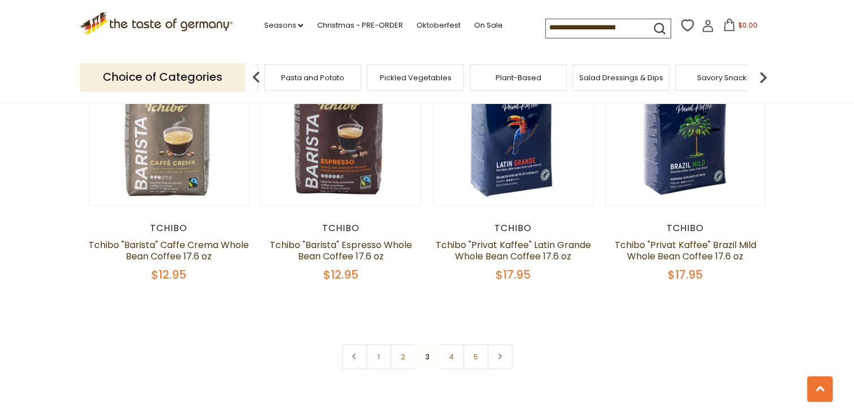
click at [762, 78] on img at bounding box center [763, 77] width 23 height 23
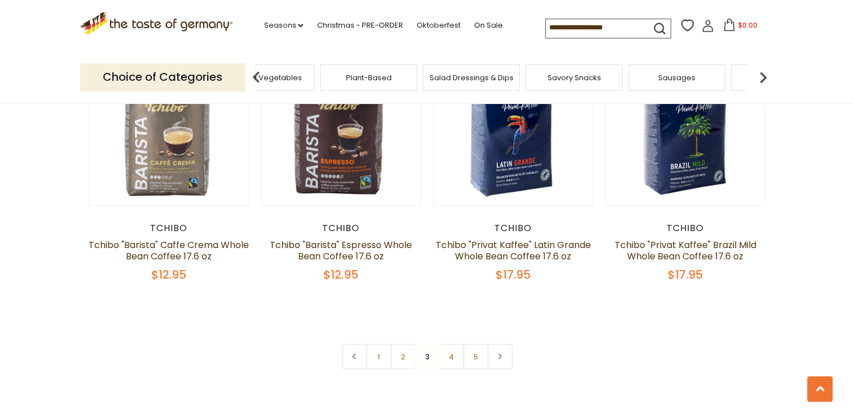
click at [762, 78] on img at bounding box center [763, 77] width 23 height 23
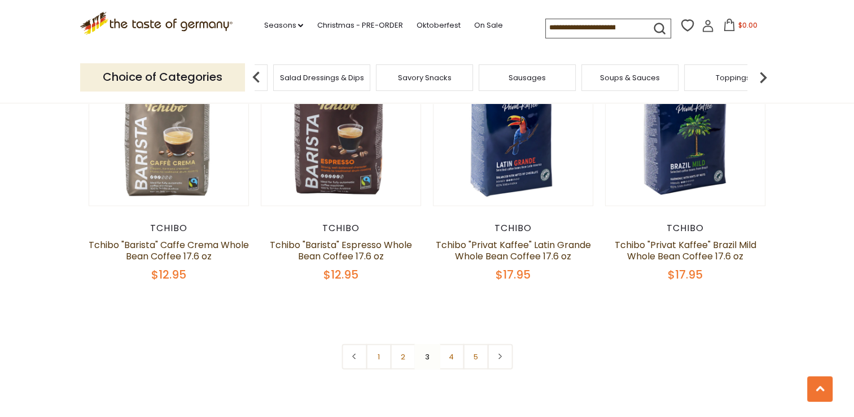
click at [762, 78] on img at bounding box center [763, 77] width 23 height 23
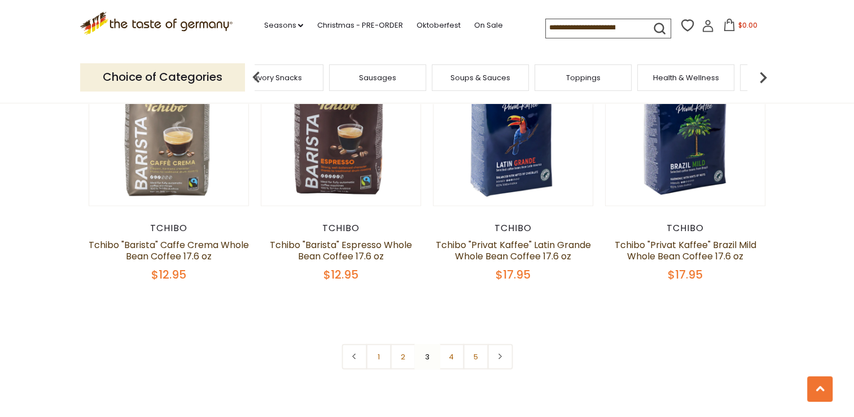
click at [762, 78] on img at bounding box center [763, 77] width 23 height 23
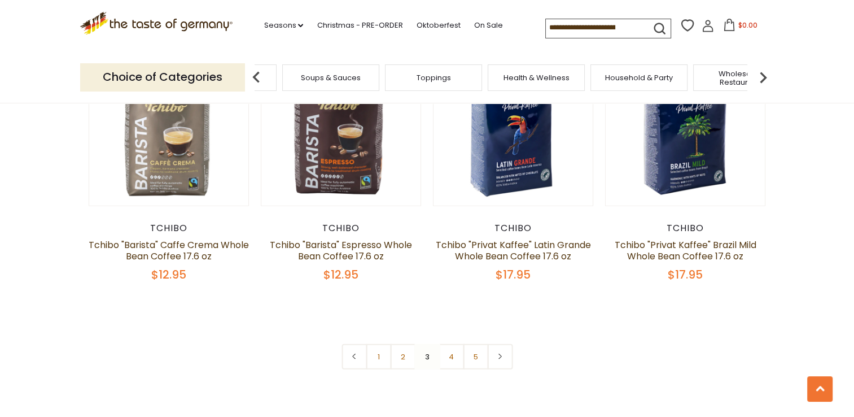
click at [762, 78] on img at bounding box center [763, 77] width 23 height 23
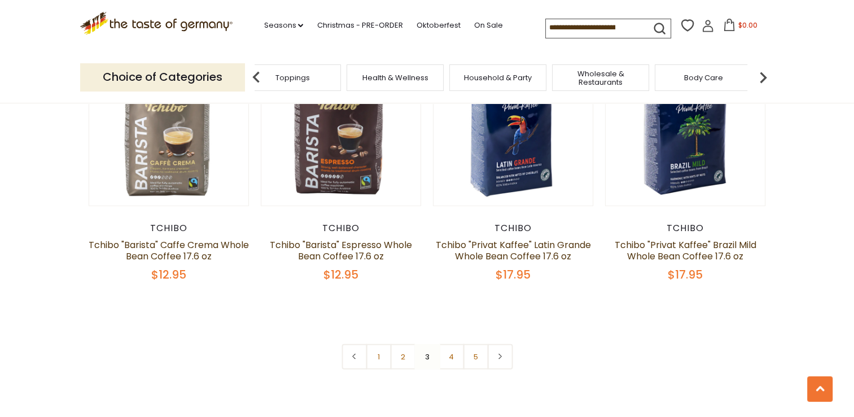
click at [696, 81] on span "Body Care" at bounding box center [703, 77] width 39 height 8
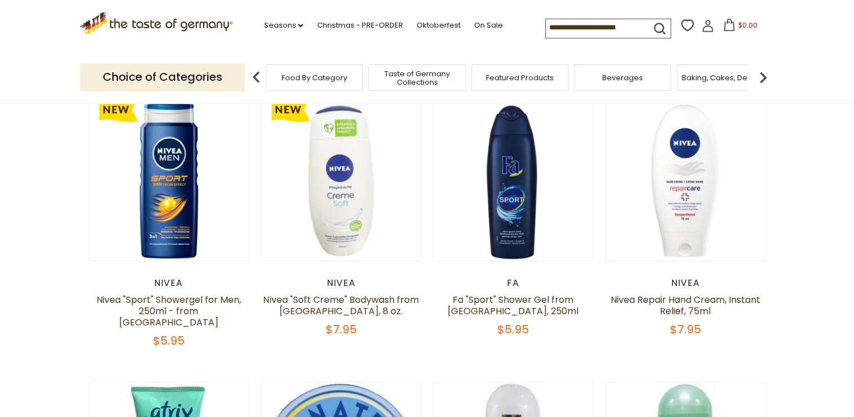
scroll to position [213, 0]
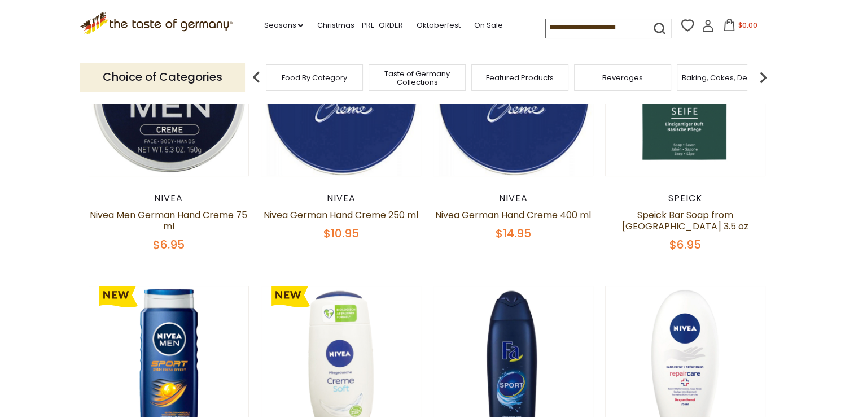
click at [763, 78] on img at bounding box center [763, 77] width 23 height 23
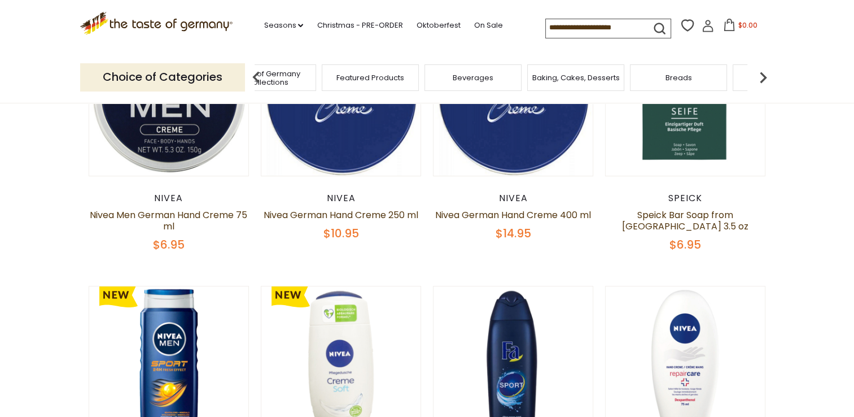
click at [763, 78] on img at bounding box center [763, 77] width 23 height 23
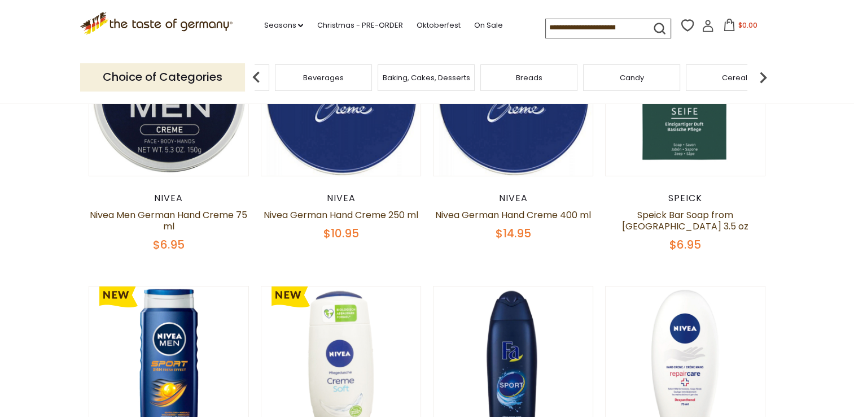
click at [764, 83] on img at bounding box center [763, 77] width 23 height 23
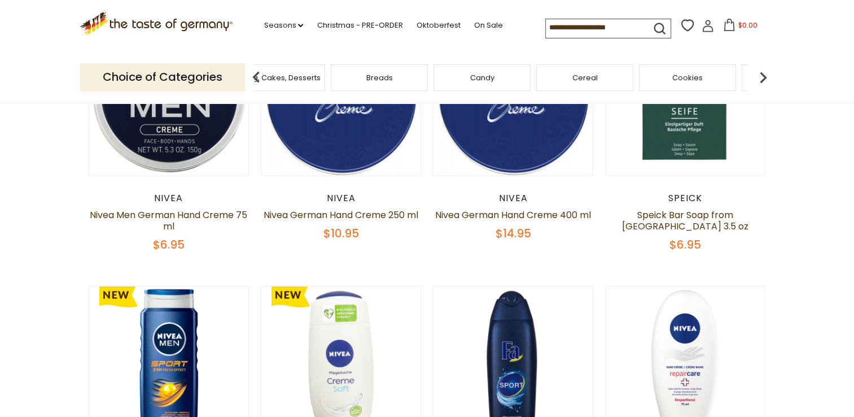
click at [684, 84] on div "Cookies" at bounding box center [687, 77] width 97 height 27
click at [700, 87] on div "Cookies" at bounding box center [695, 77] width 97 height 27
click at [698, 73] on span "Cookies" at bounding box center [696, 77] width 30 height 8
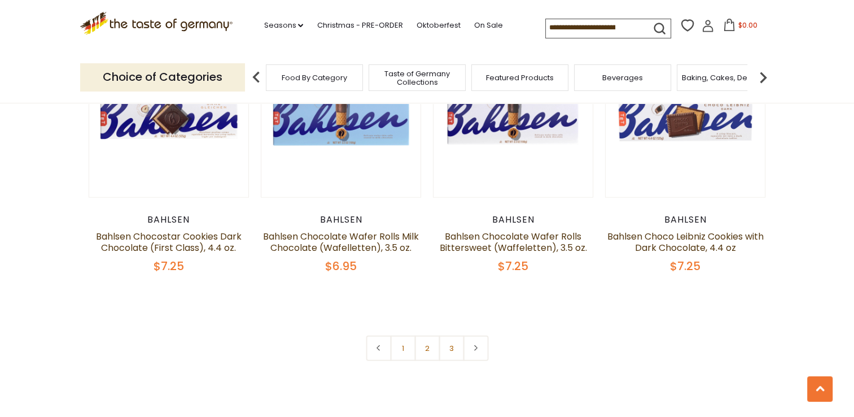
scroll to position [2659, 0]
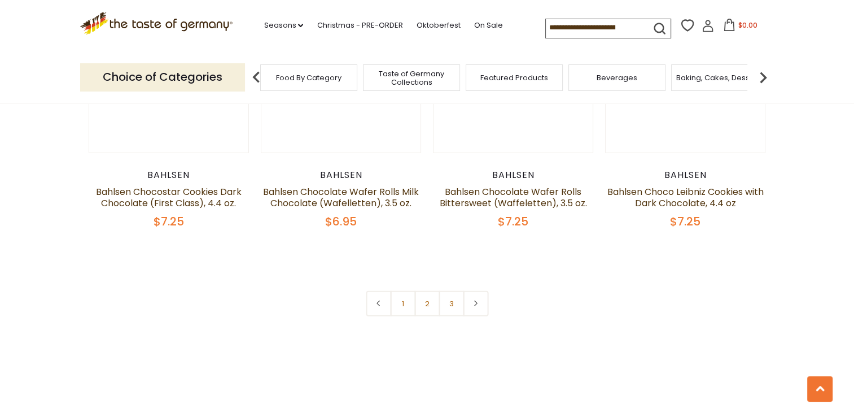
click at [719, 77] on span "Baking, Cakes, Desserts" at bounding box center [719, 77] width 87 height 8
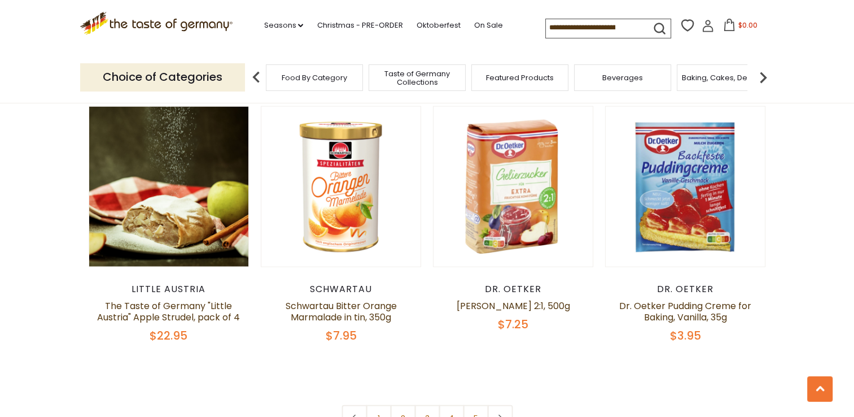
scroll to position [2529, 0]
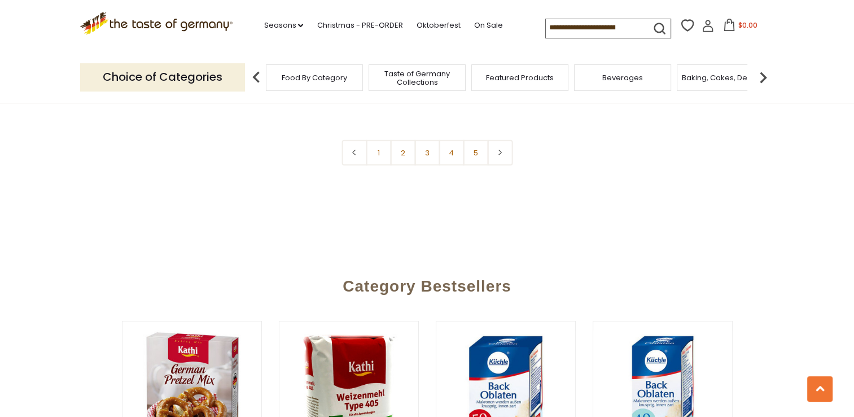
scroll to position [2626, 0]
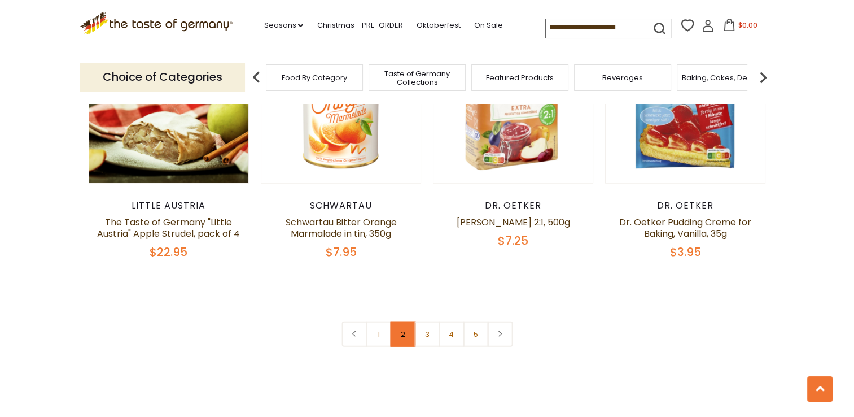
click at [403, 321] on link "2" at bounding box center [402, 333] width 25 height 25
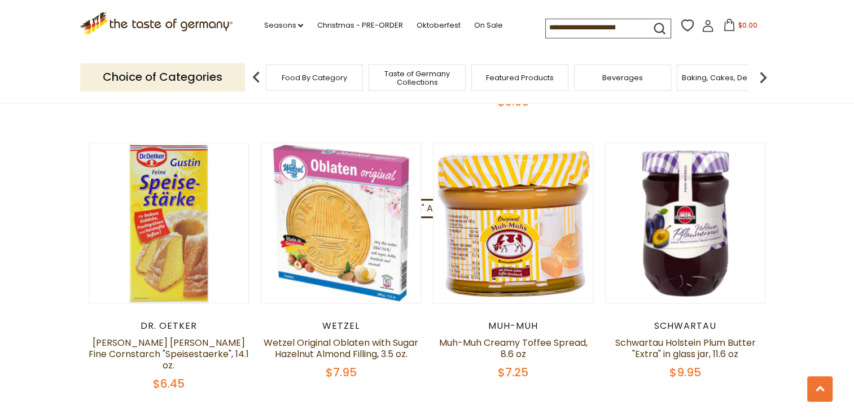
scroll to position [2570, 0]
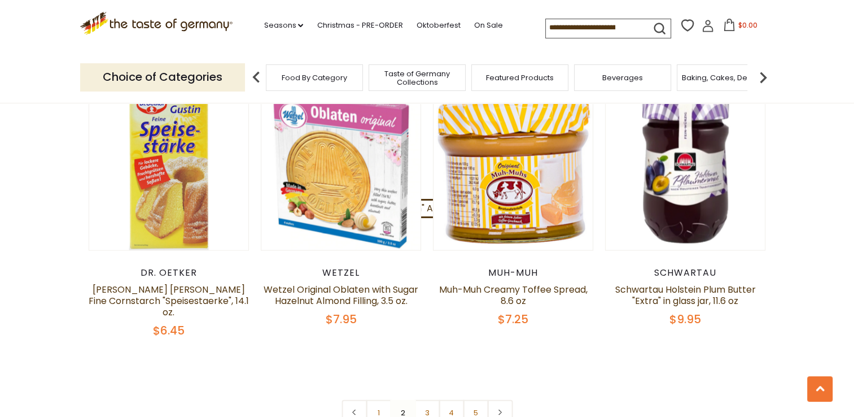
click at [427, 400] on link "3" at bounding box center [426, 412] width 25 height 25
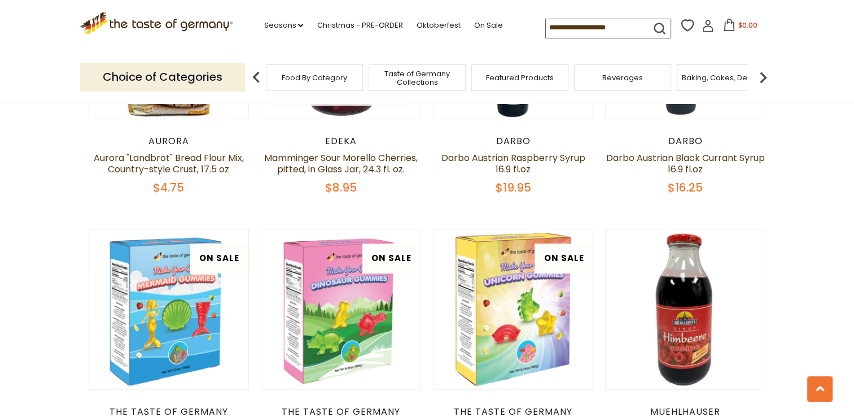
scroll to position [389, 0]
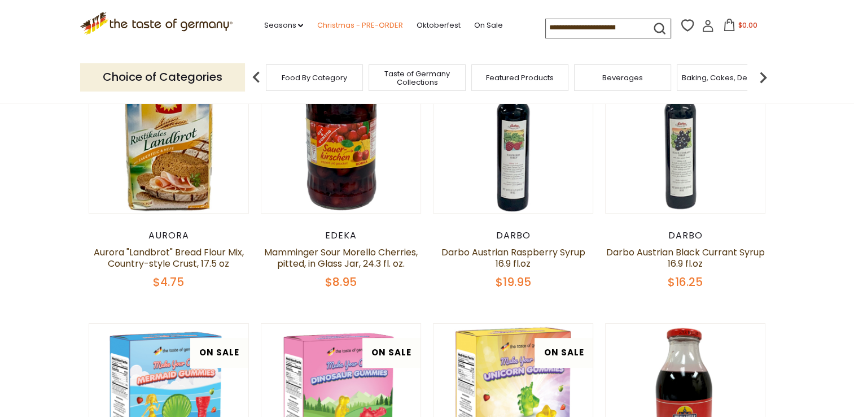
click at [345, 25] on link "Christmas - PRE-ORDER" at bounding box center [360, 25] width 86 height 12
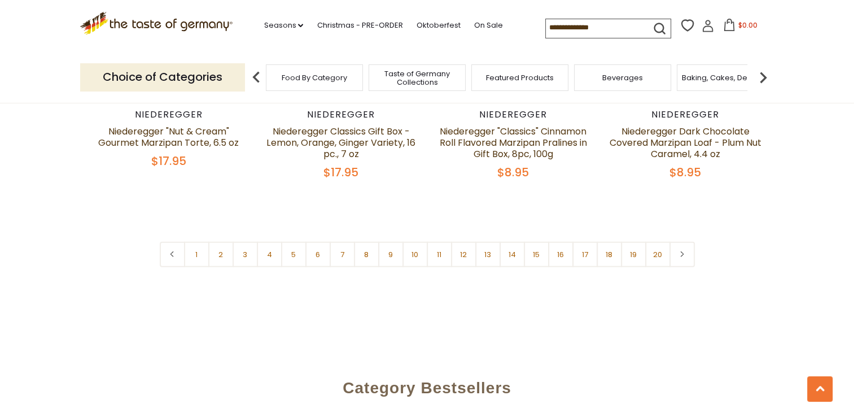
scroll to position [2758, 0]
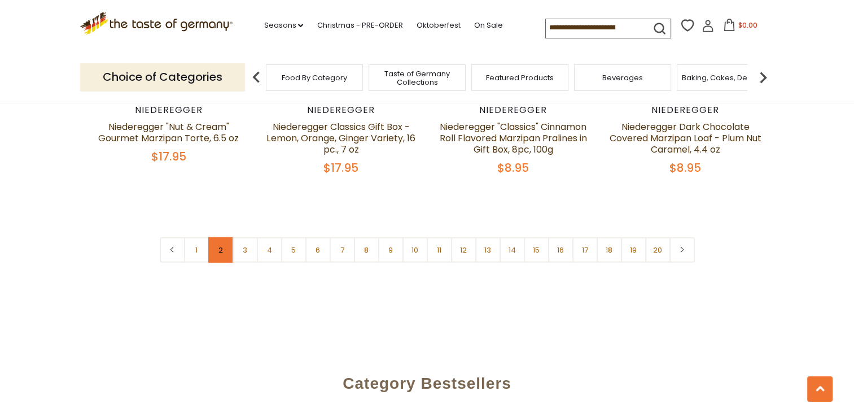
click at [219, 237] on link "2" at bounding box center [220, 249] width 25 height 25
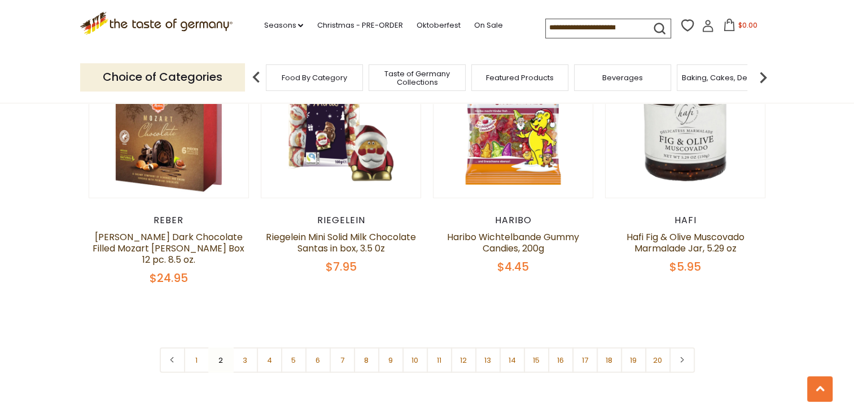
scroll to position [2663, 0]
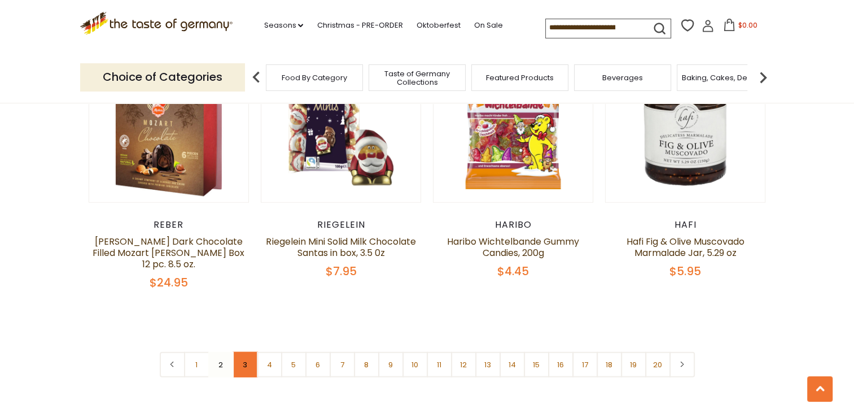
click at [244, 352] on link "3" at bounding box center [245, 364] width 25 height 25
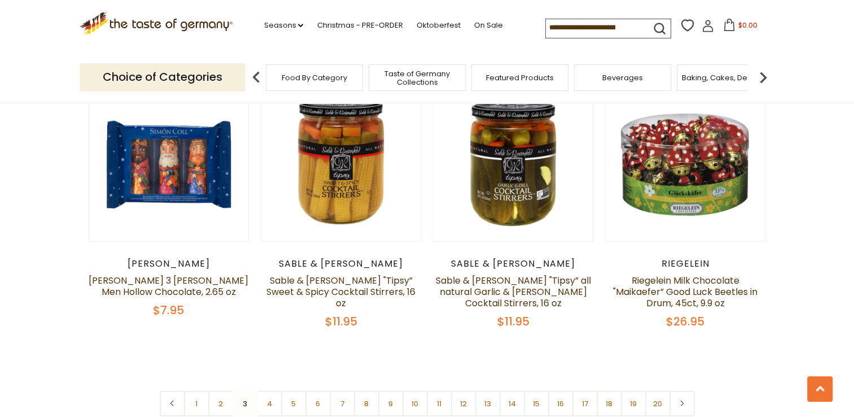
scroll to position [2655, 0]
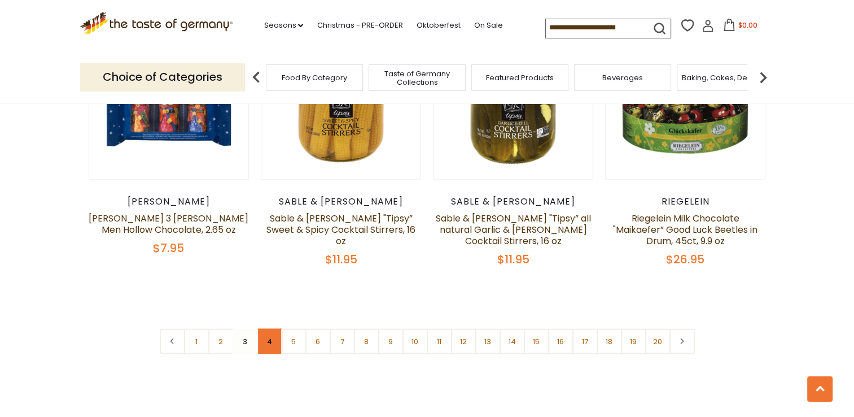
click at [270, 331] on link "4" at bounding box center [269, 341] width 25 height 25
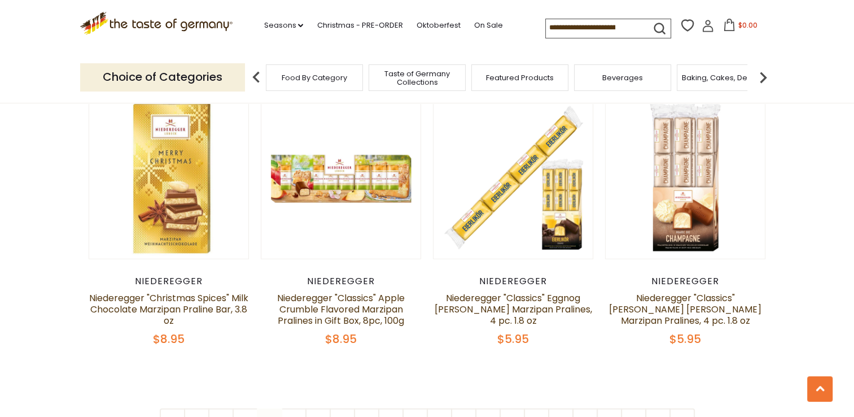
scroll to position [2603, 0]
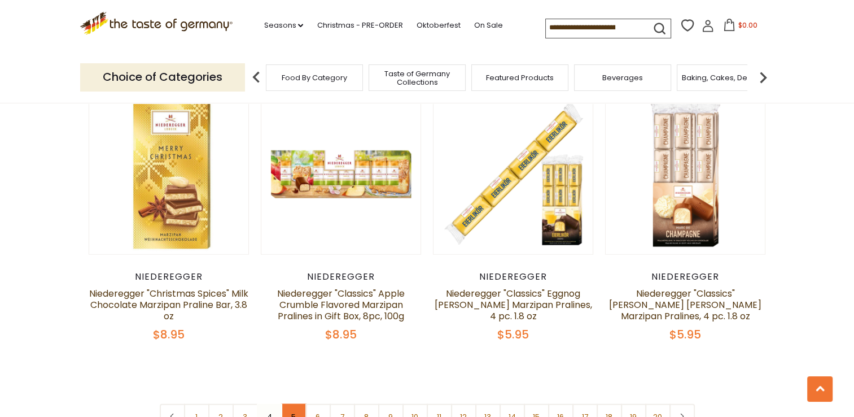
click at [290, 404] on link "5" at bounding box center [293, 416] width 25 height 25
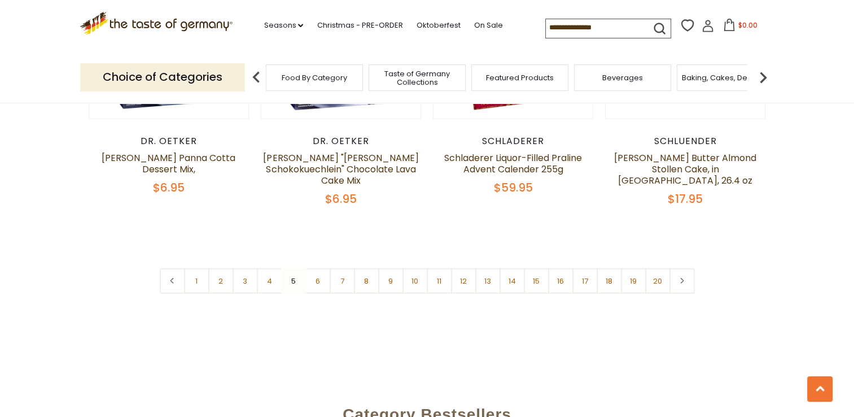
scroll to position [2769, 0]
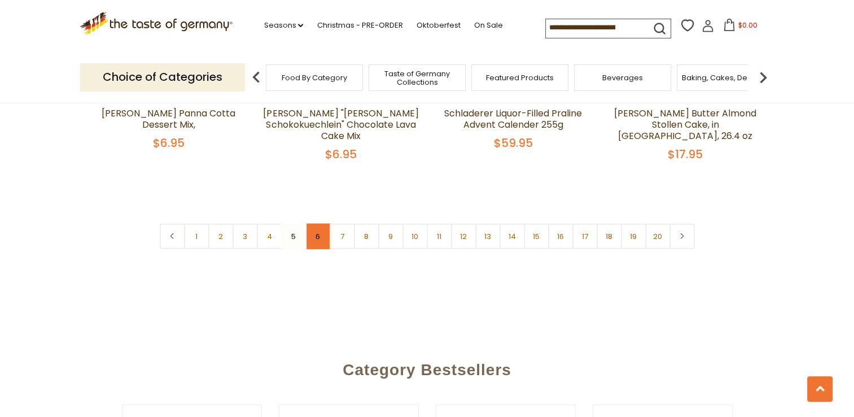
click at [321, 229] on link "6" at bounding box center [317, 236] width 25 height 25
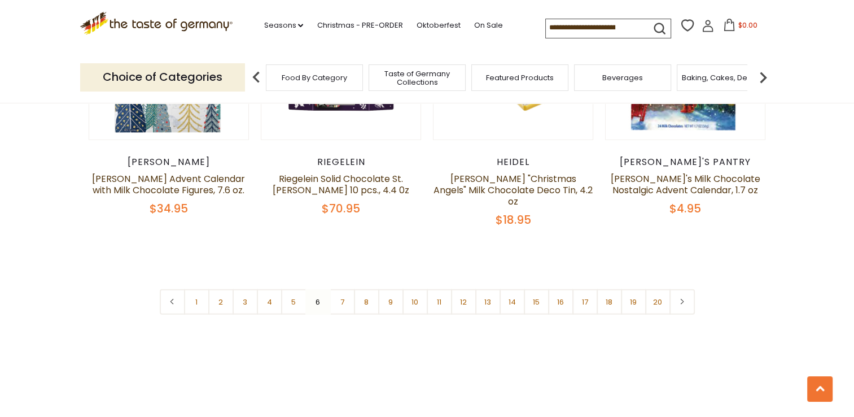
scroll to position [2707, 0]
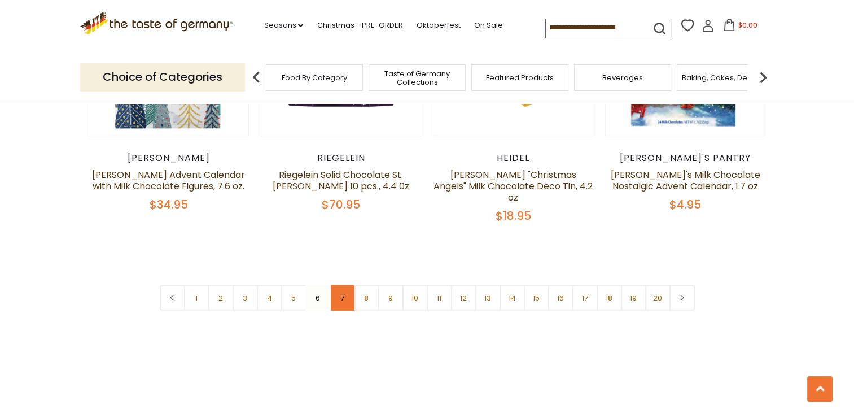
click at [340, 285] on link "7" at bounding box center [342, 297] width 25 height 25
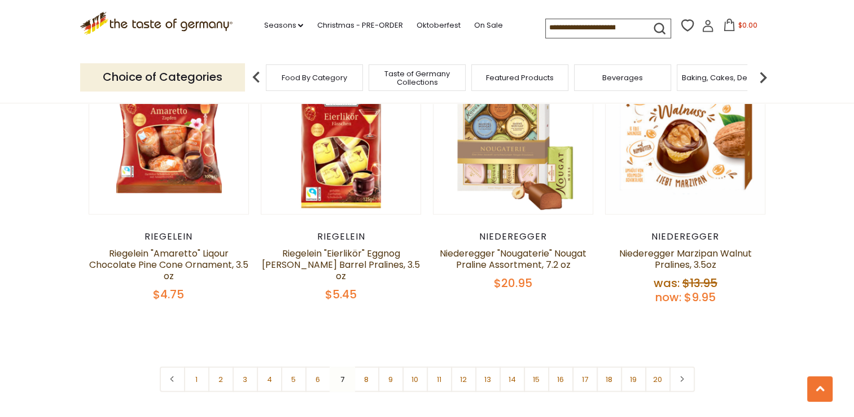
scroll to position [2674, 0]
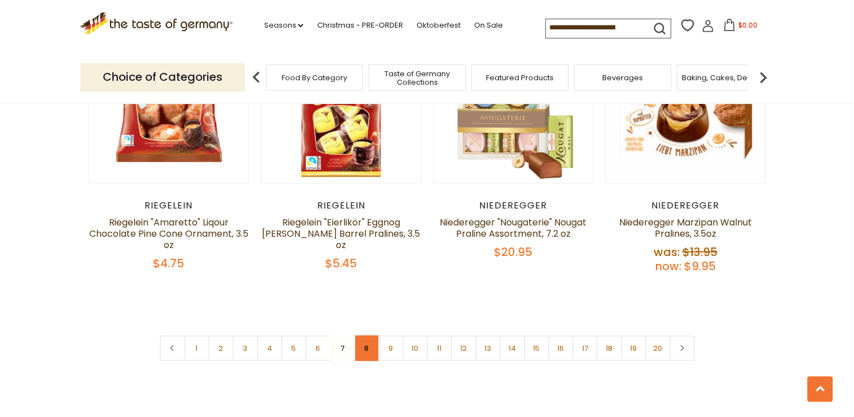
click at [364, 335] on link "8" at bounding box center [366, 347] width 25 height 25
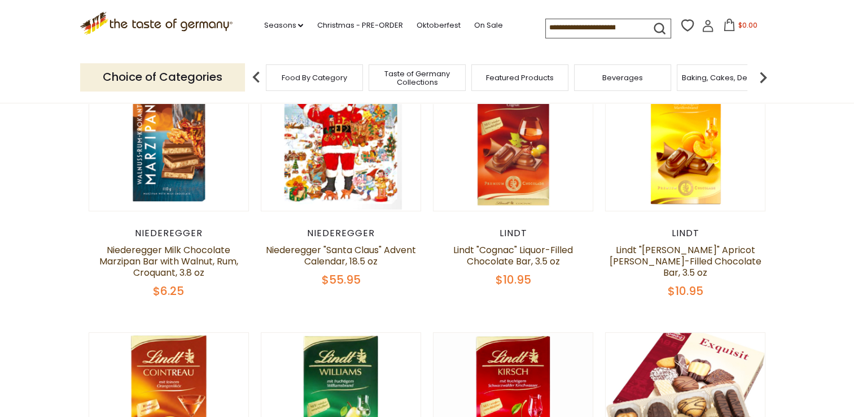
scroll to position [389, 0]
